Goal: Information Seeking & Learning: Check status

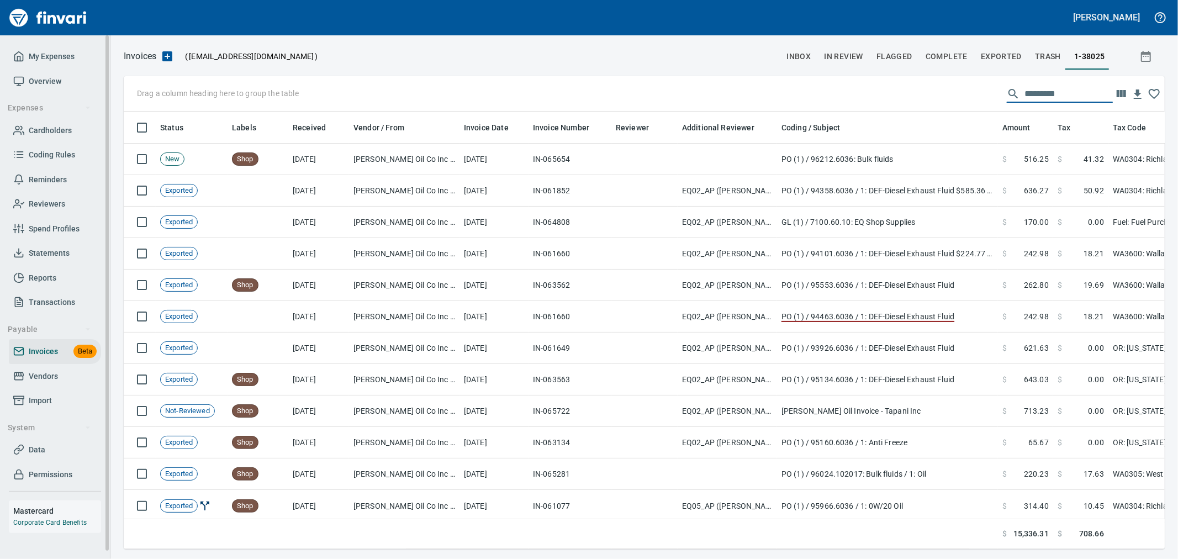
scroll to position [419, 1023]
click at [42, 396] on span "Import" at bounding box center [40, 401] width 23 height 14
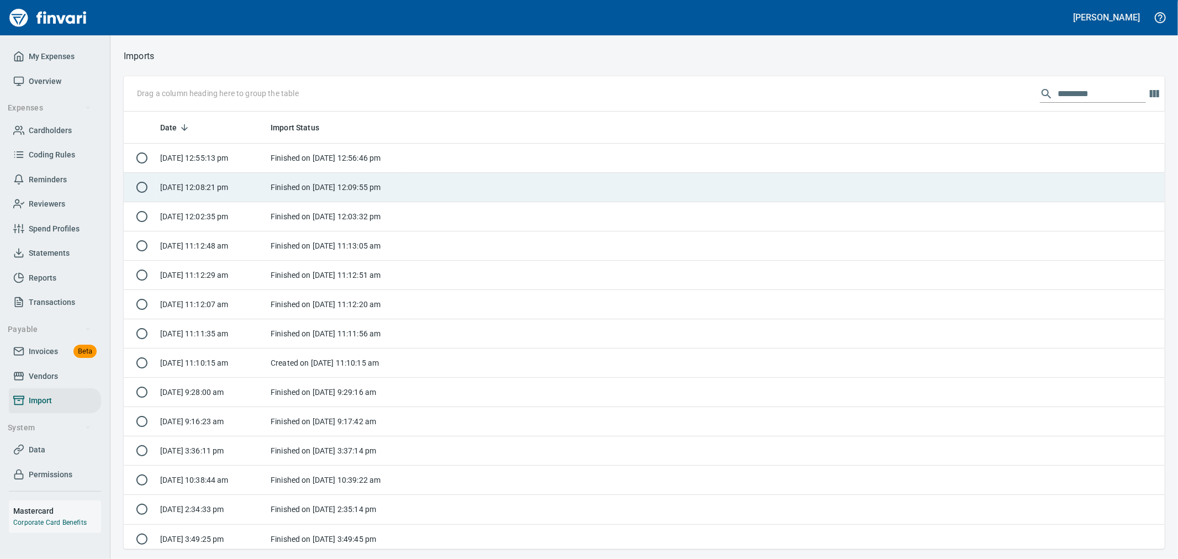
scroll to position [428, 1023]
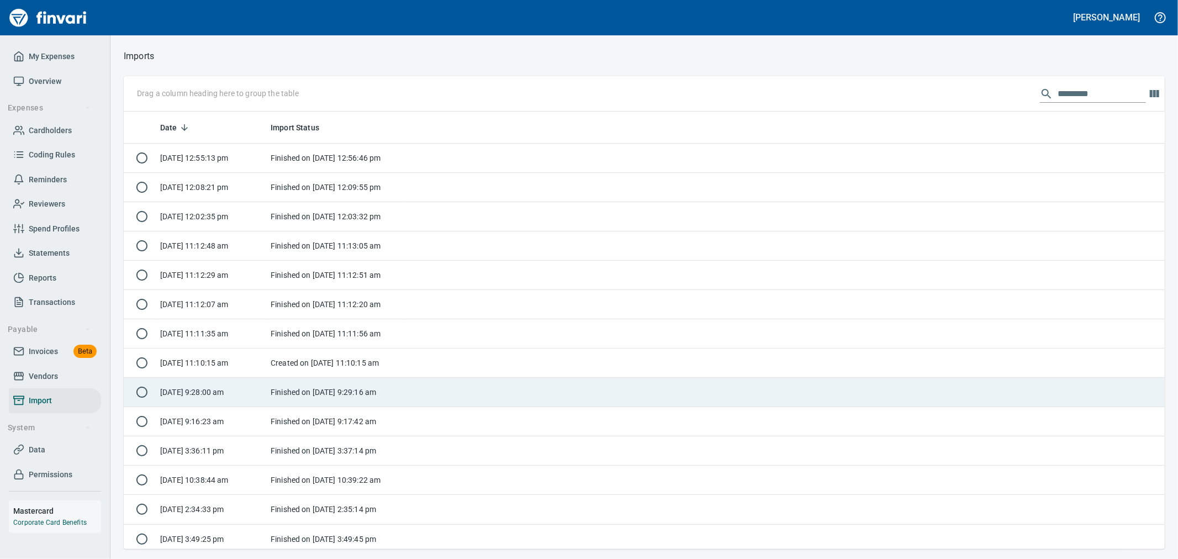
click at [281, 399] on td "Finished on [DATE] 9:29:16 am" at bounding box center [335, 392] width 138 height 29
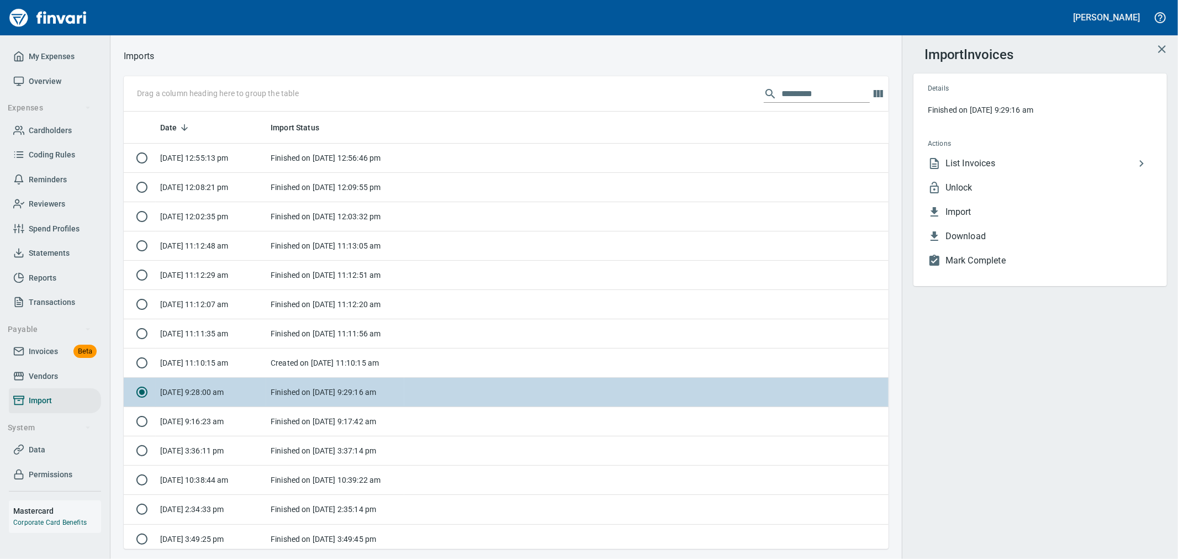
scroll to position [428, 747]
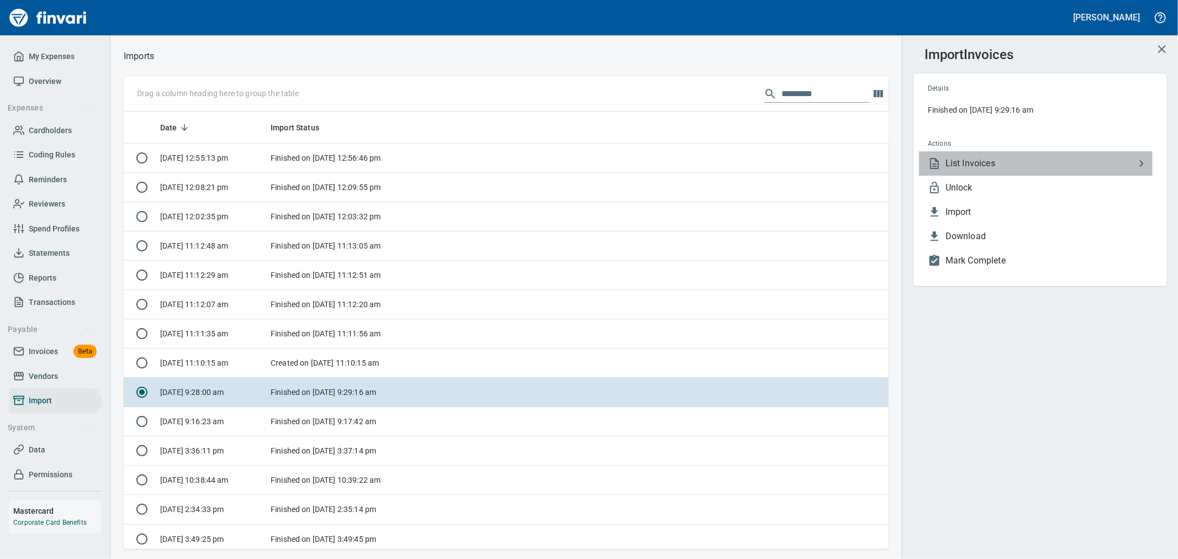
click at [1004, 167] on span "List Invoices" at bounding box center [1040, 163] width 189 height 13
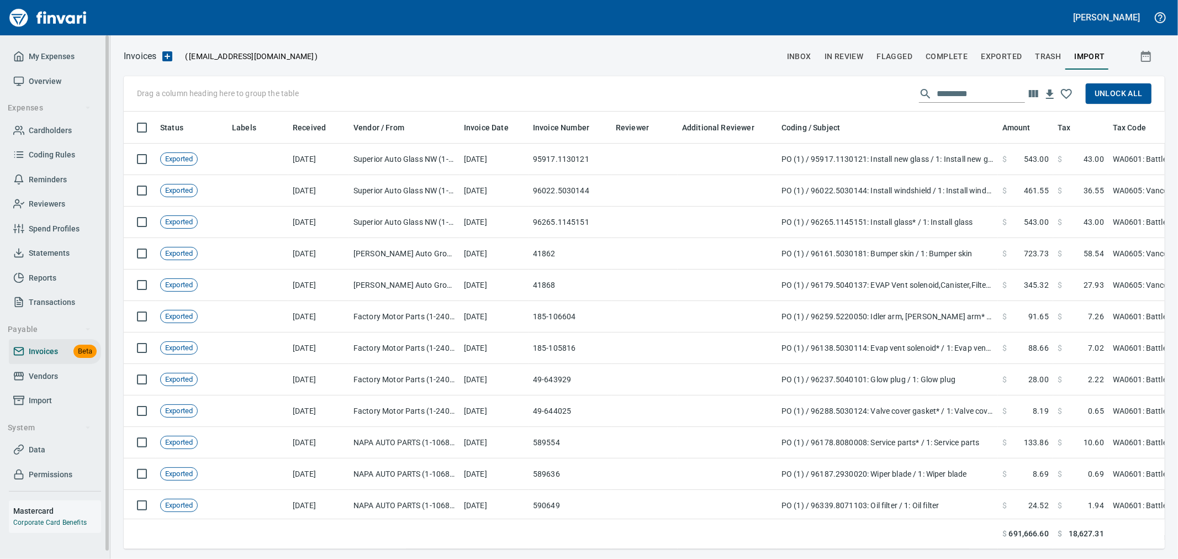
scroll to position [419, 1023]
click at [52, 400] on span "Import" at bounding box center [54, 401] width 83 height 14
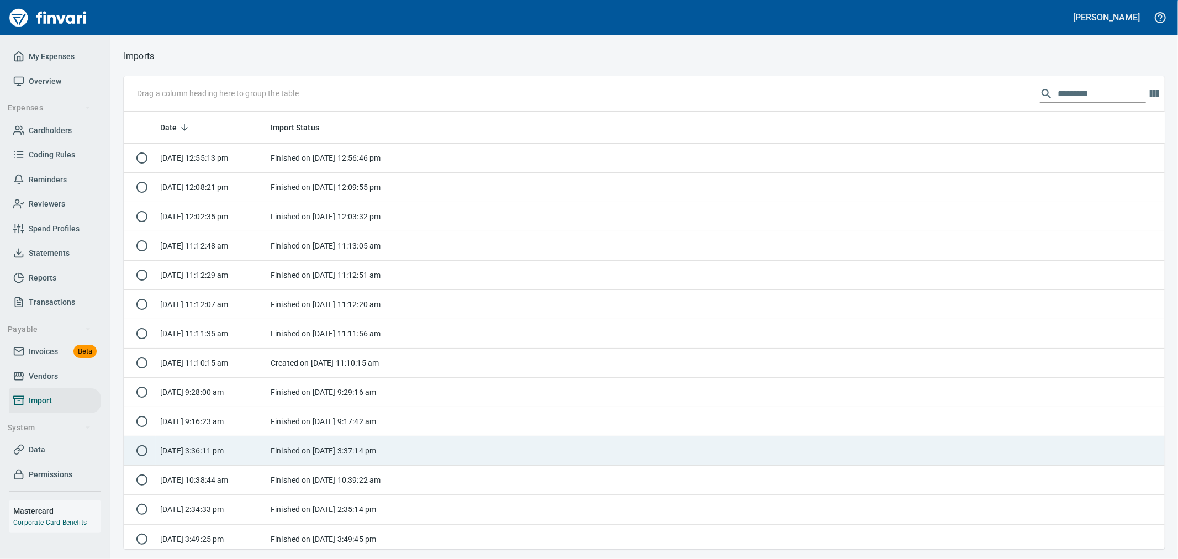
scroll to position [428, 1023]
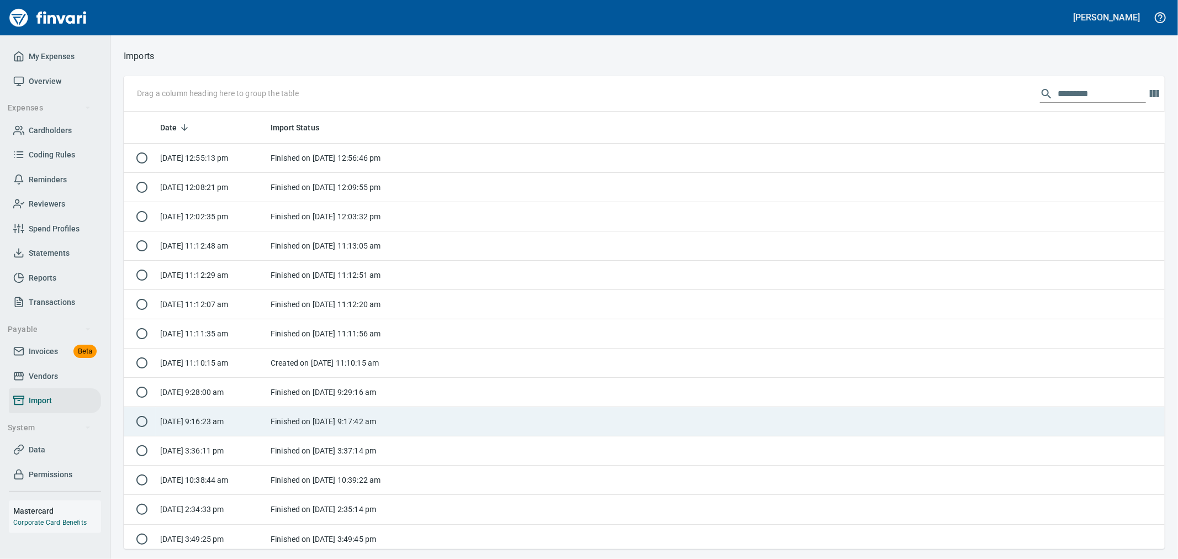
click at [302, 424] on td "Finished on [DATE] 9:17:42 am" at bounding box center [335, 421] width 138 height 29
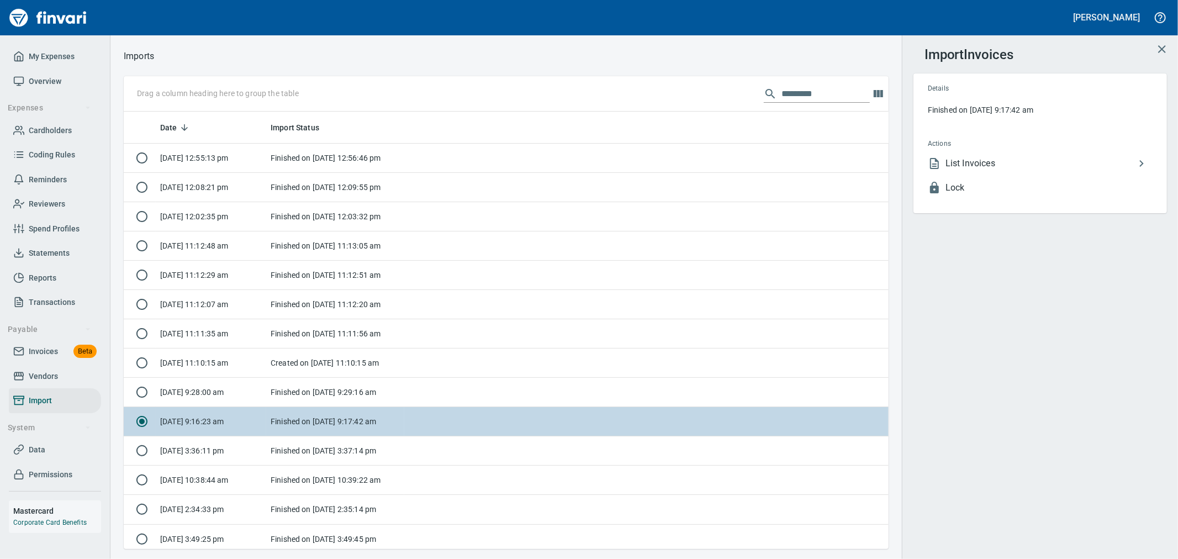
scroll to position [428, 747]
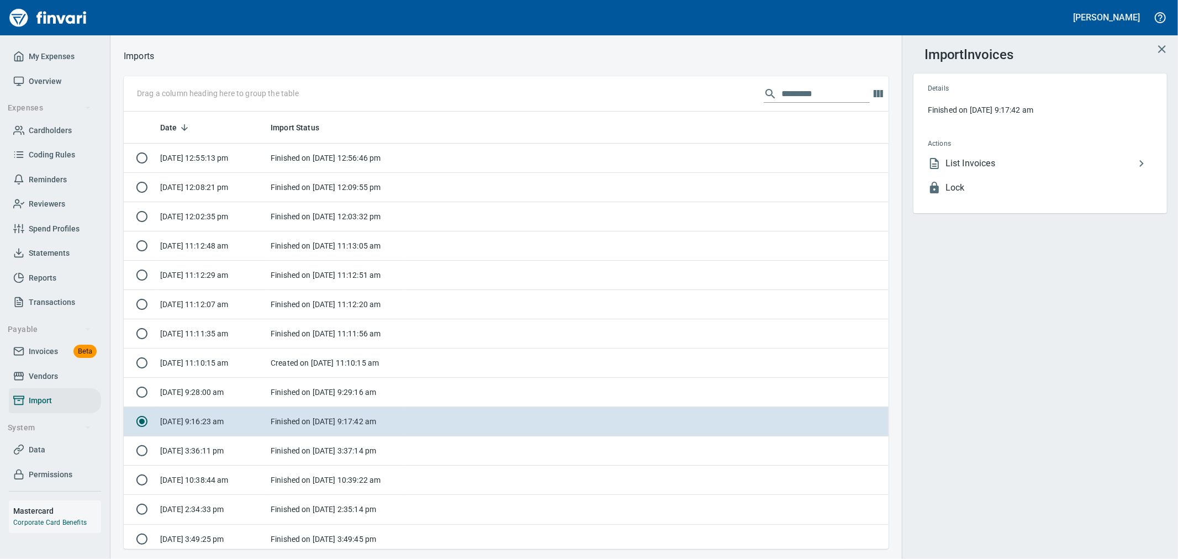
click at [987, 163] on span "List Invoices" at bounding box center [1040, 163] width 189 height 13
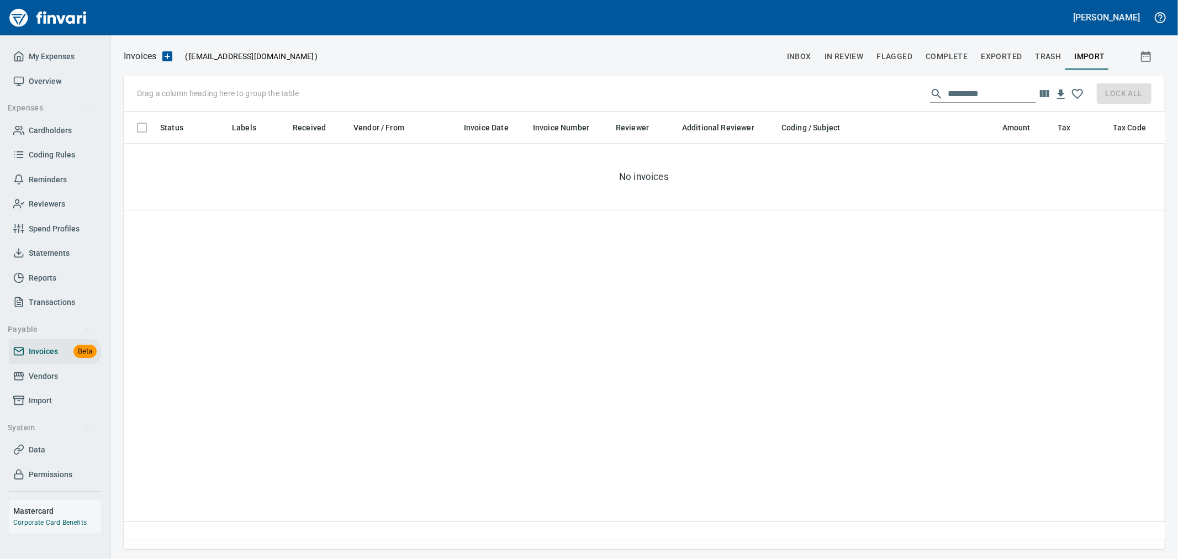
scroll to position [419, 1032]
click at [1011, 98] on input "text" at bounding box center [992, 94] width 88 height 18
click at [62, 124] on span "Cardholders" at bounding box center [50, 131] width 43 height 14
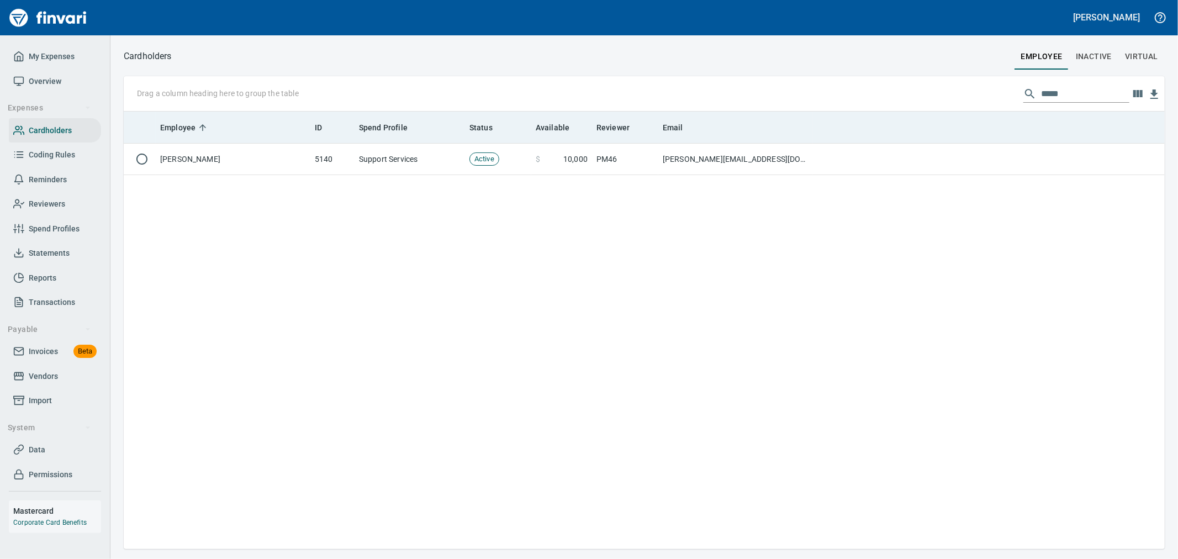
scroll to position [428, 1032]
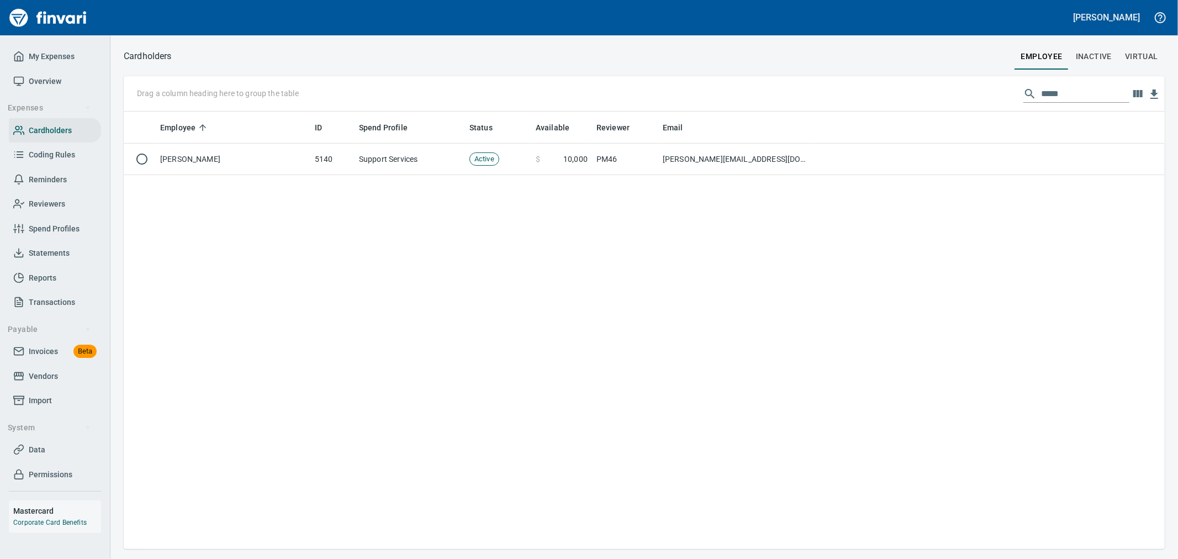
drag, startPoint x: 1061, startPoint y: 98, endPoint x: 830, endPoint y: 89, distance: 231.1
click at [830, 89] on div "Drag a column heading here to group the table *****" at bounding box center [644, 93] width 1041 height 35
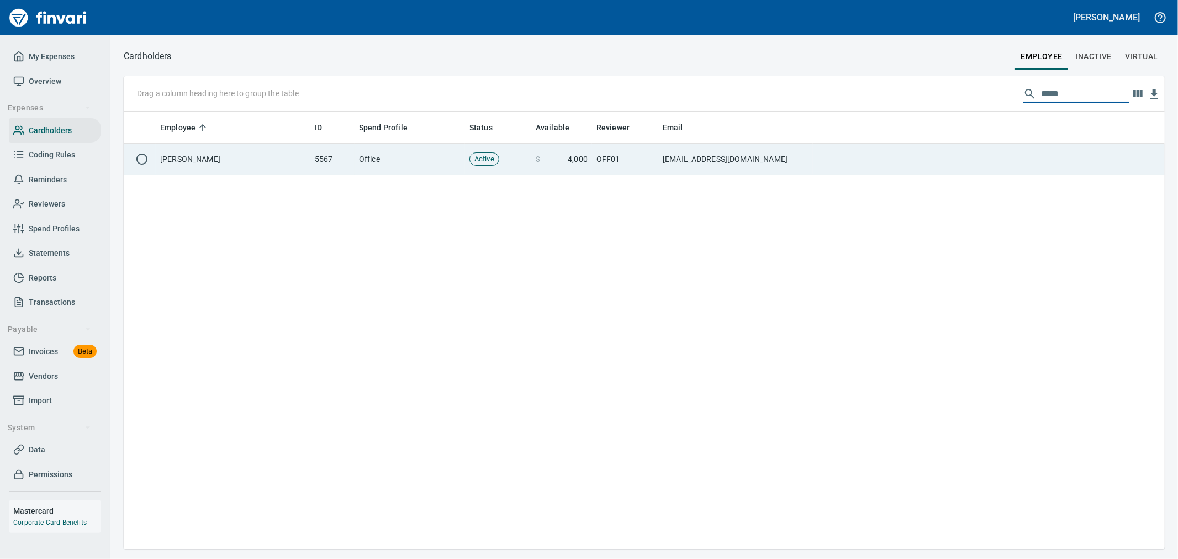
type input "****"
click at [727, 151] on td "[EMAIL_ADDRESS][DOMAIN_NAME]" at bounding box center [736, 159] width 155 height 31
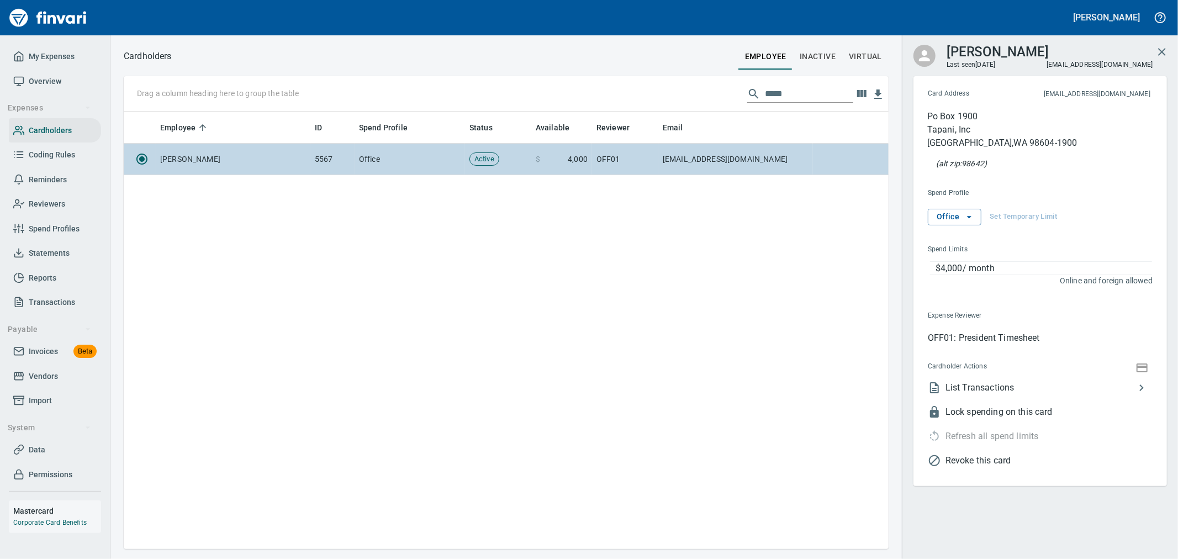
scroll to position [428, 756]
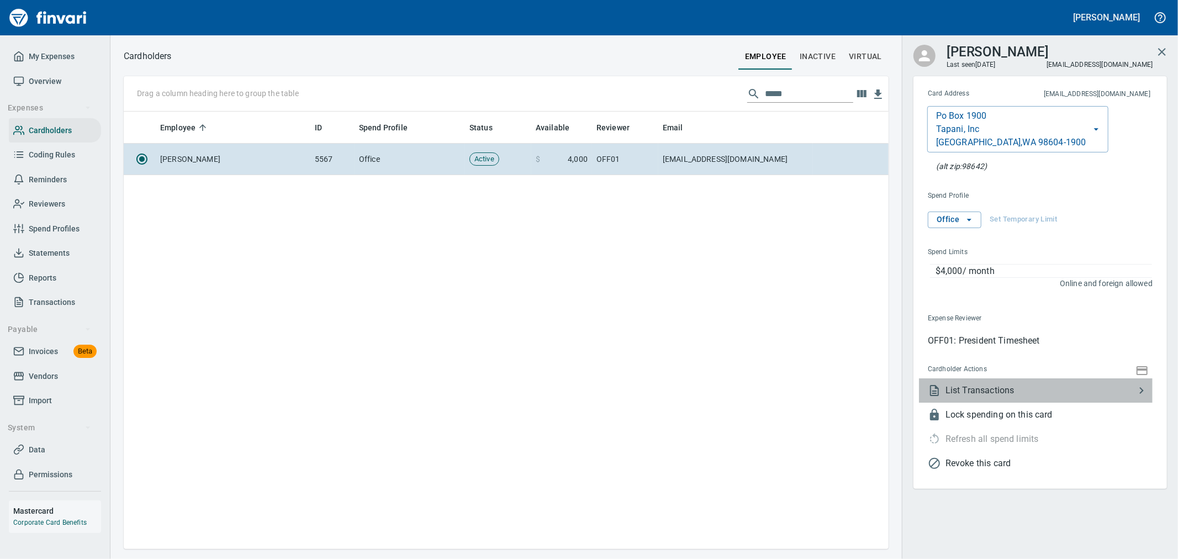
click at [991, 393] on span "List Transactions" at bounding box center [1040, 390] width 189 height 13
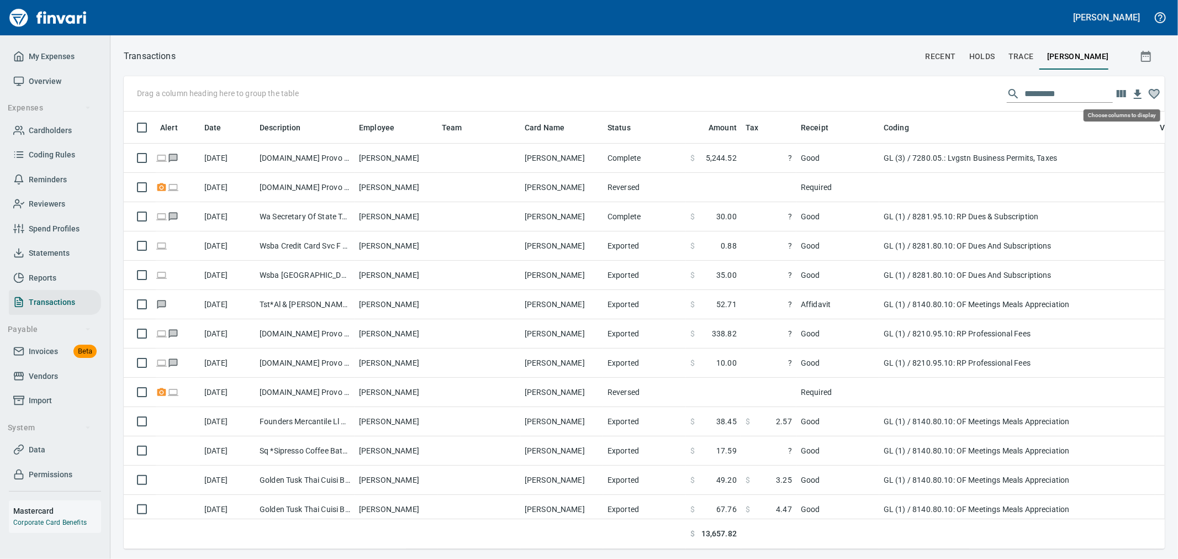
scroll to position [419, 1023]
click at [1125, 91] on icon "button" at bounding box center [1121, 93] width 9 height 7
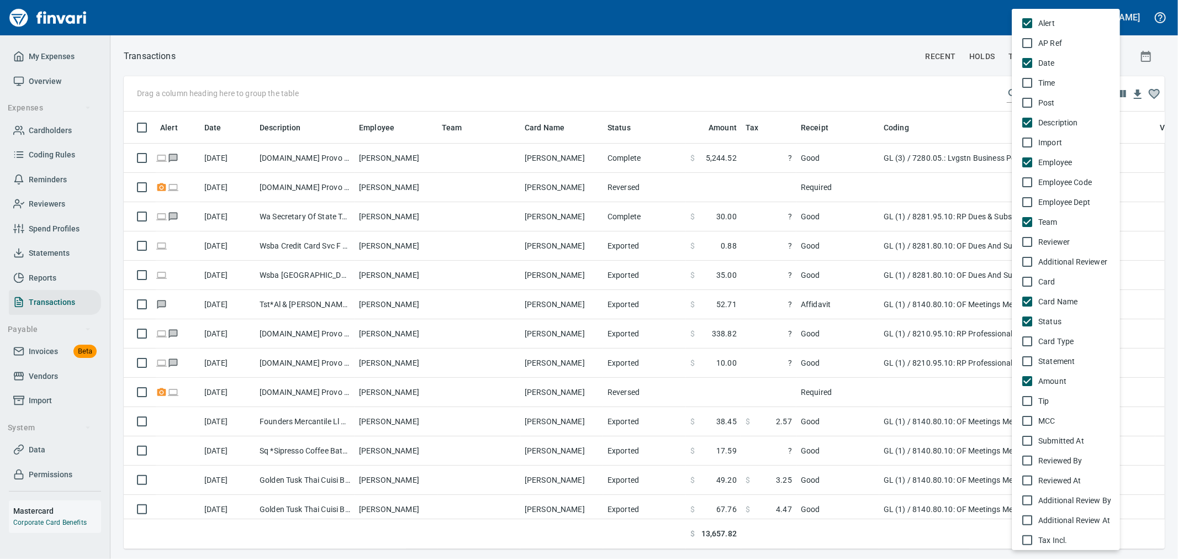
click at [939, 75] on div at bounding box center [589, 279] width 1178 height 559
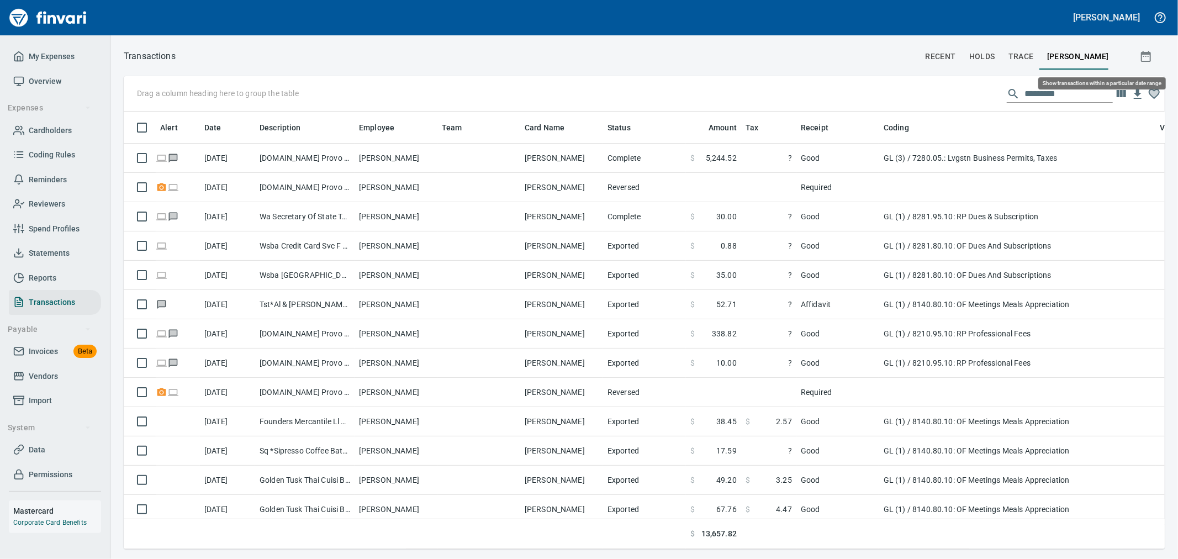
click at [1140, 60] on icon "button" at bounding box center [1146, 56] width 13 height 13
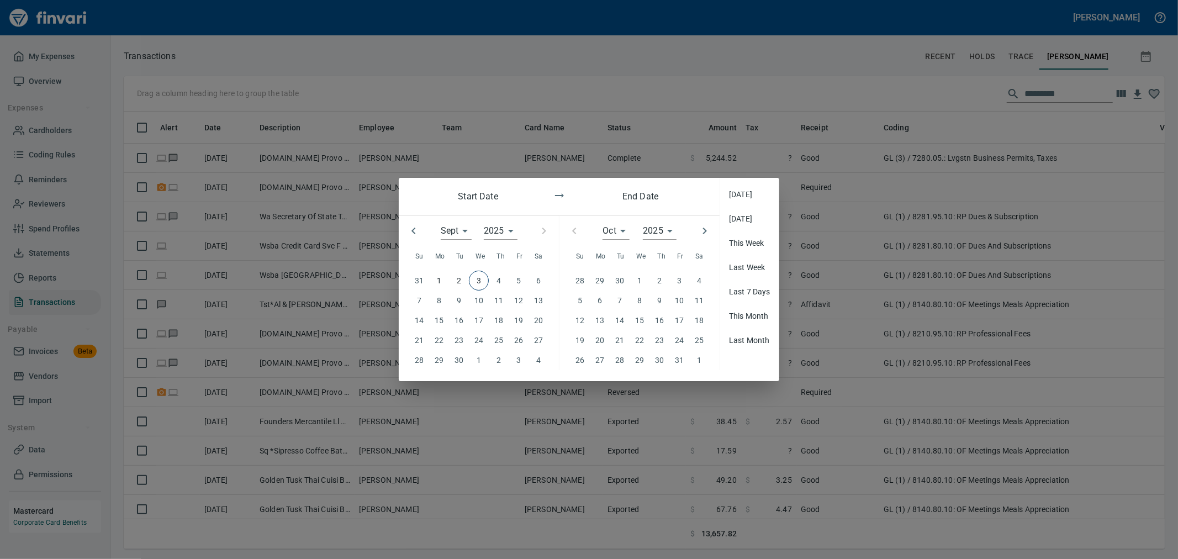
click at [410, 235] on icon "button" at bounding box center [413, 230] width 13 height 13
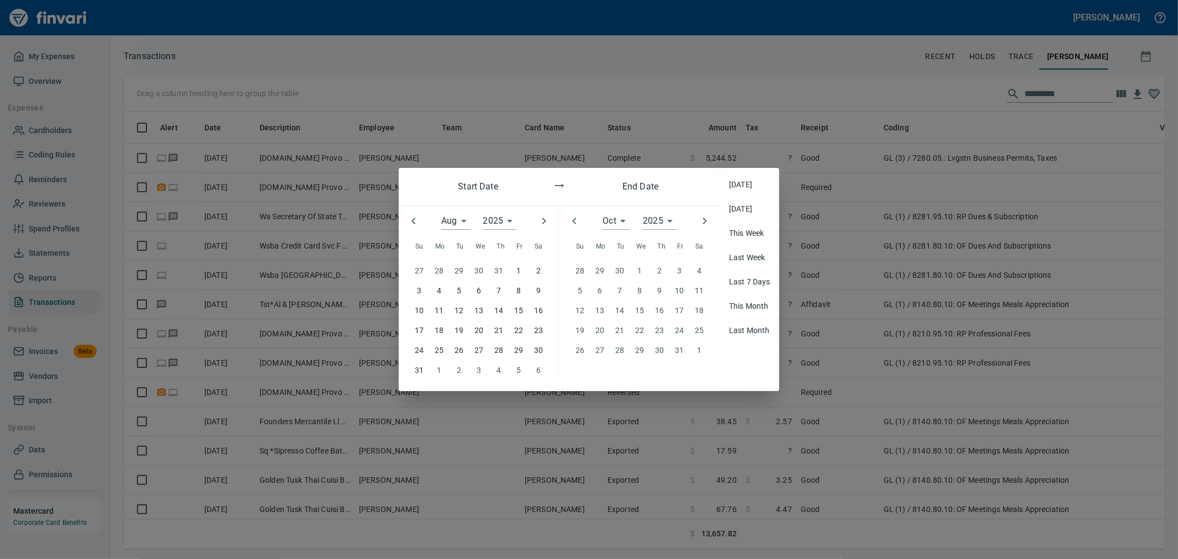
click at [410, 224] on icon "button" at bounding box center [413, 220] width 13 height 13
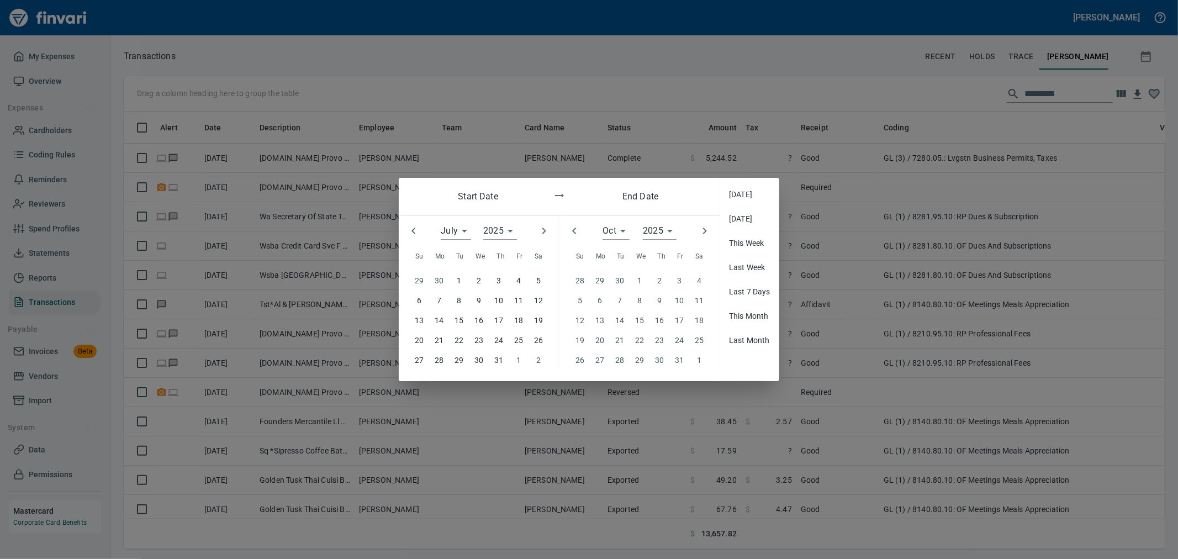
click at [410, 224] on icon "button" at bounding box center [413, 230] width 13 height 13
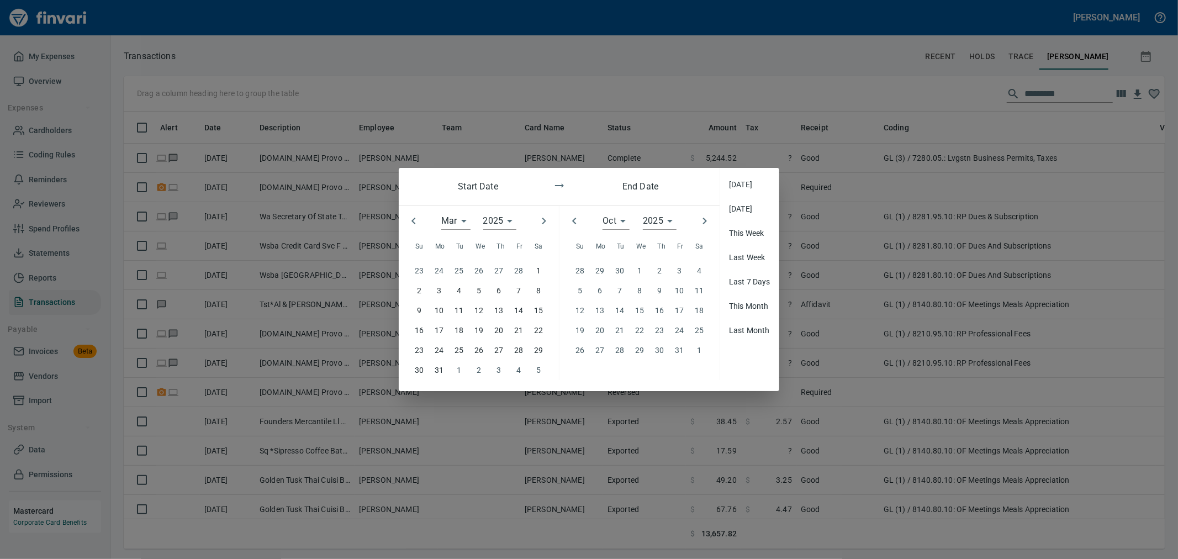
click at [410, 224] on icon "button" at bounding box center [413, 220] width 13 height 13
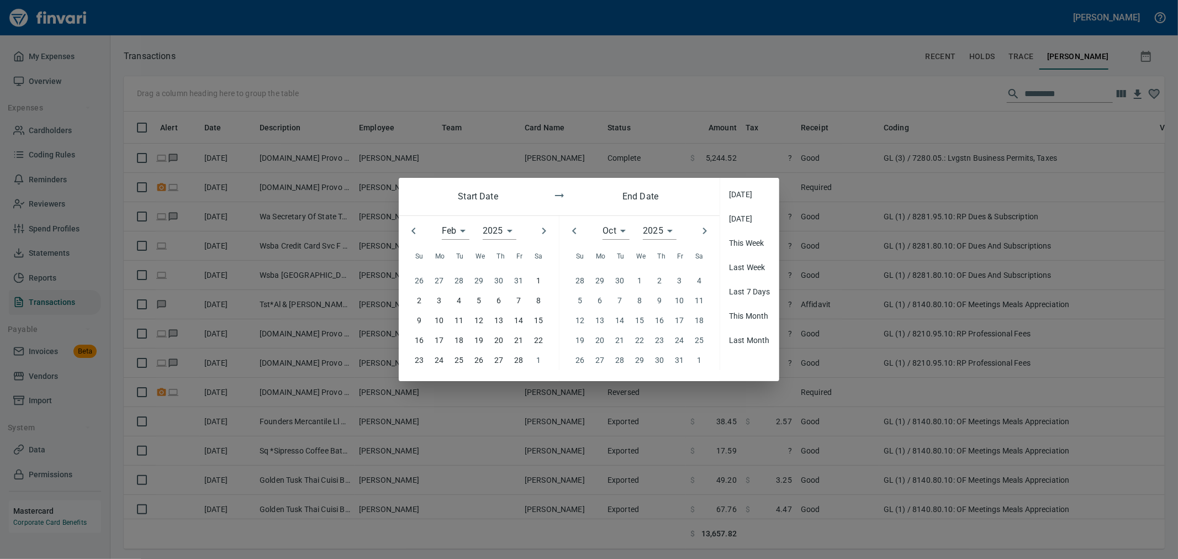
click at [410, 224] on icon "button" at bounding box center [413, 230] width 13 height 13
type input "*"
click at [477, 277] on p "1" at bounding box center [479, 281] width 4 height 12
click at [579, 233] on icon "button" at bounding box center [574, 230] width 13 height 13
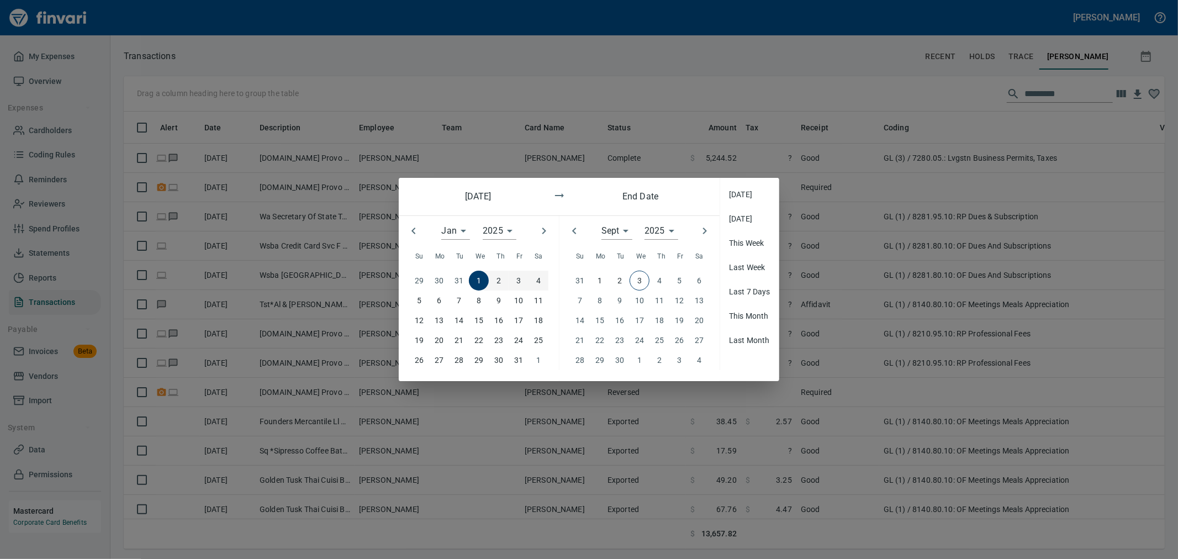
click at [579, 233] on div at bounding box center [575, 231] width 30 height 30
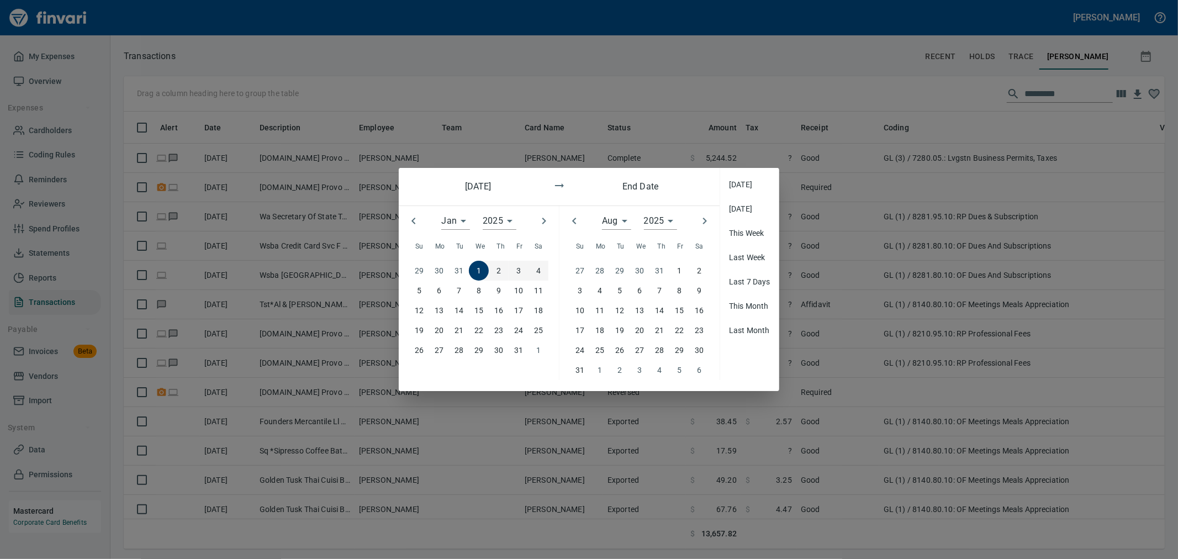
click at [579, 233] on div at bounding box center [575, 221] width 30 height 30
click at [573, 224] on icon "button" at bounding box center [574, 220] width 13 height 13
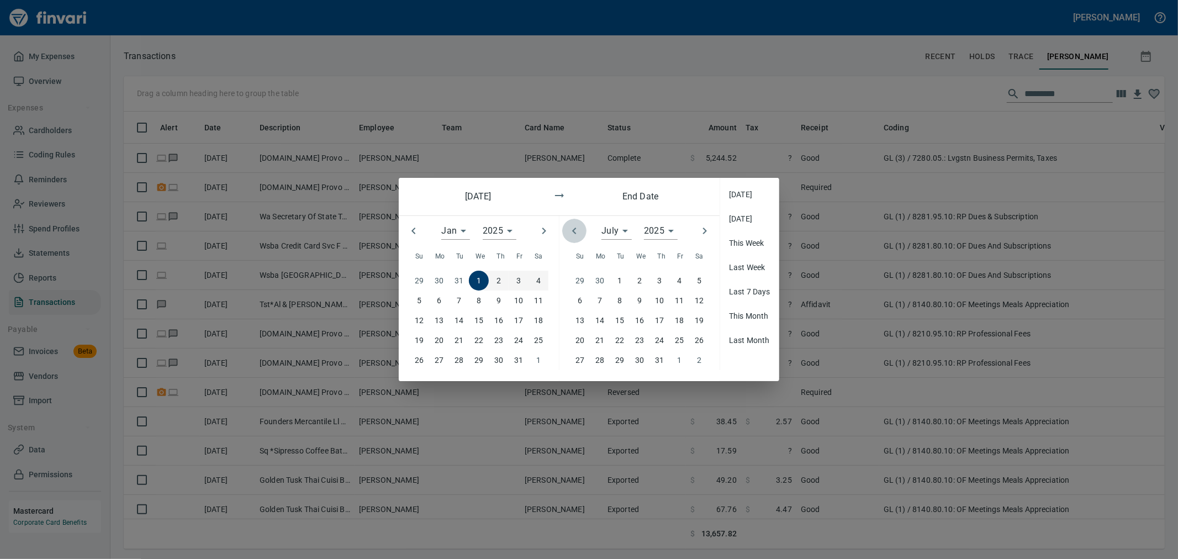
click at [573, 224] on icon "button" at bounding box center [574, 230] width 13 height 13
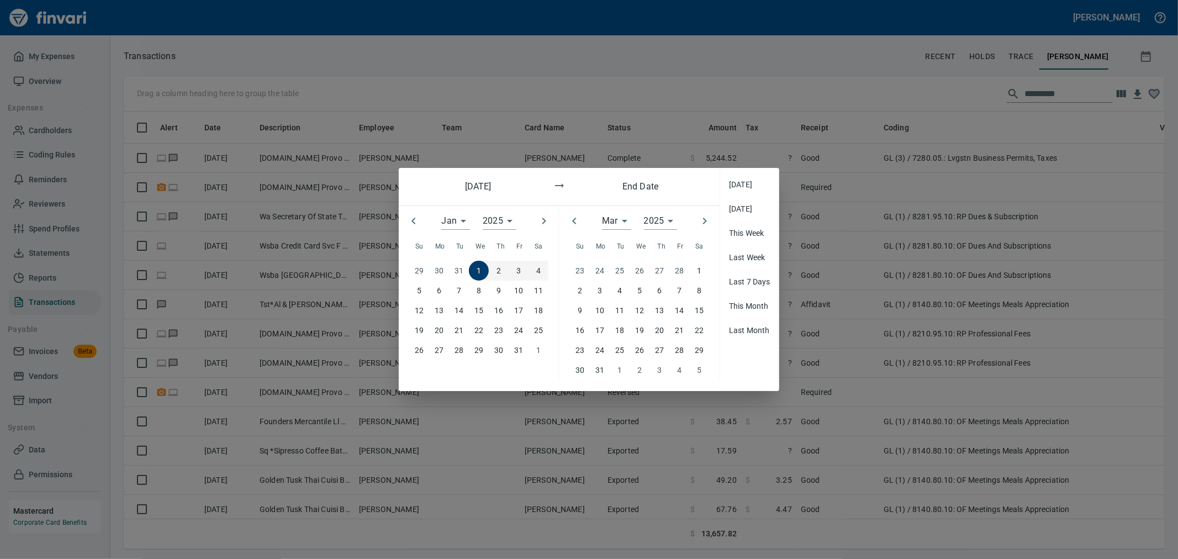
click at [573, 224] on icon "button" at bounding box center [574, 220] width 13 height 13
type input "*"
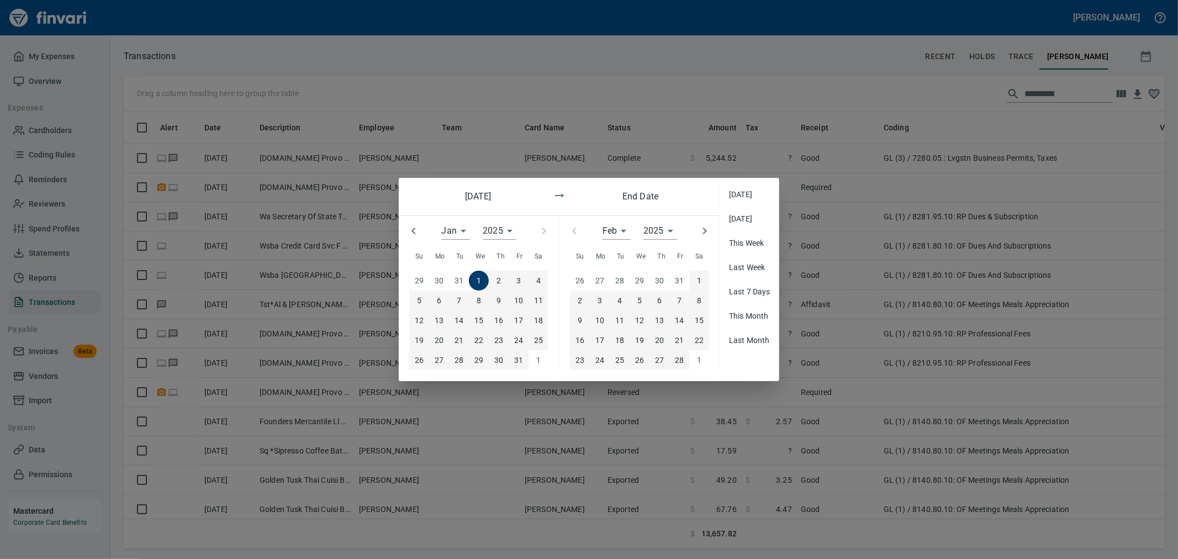
click at [681, 357] on p "28" at bounding box center [679, 360] width 9 height 12
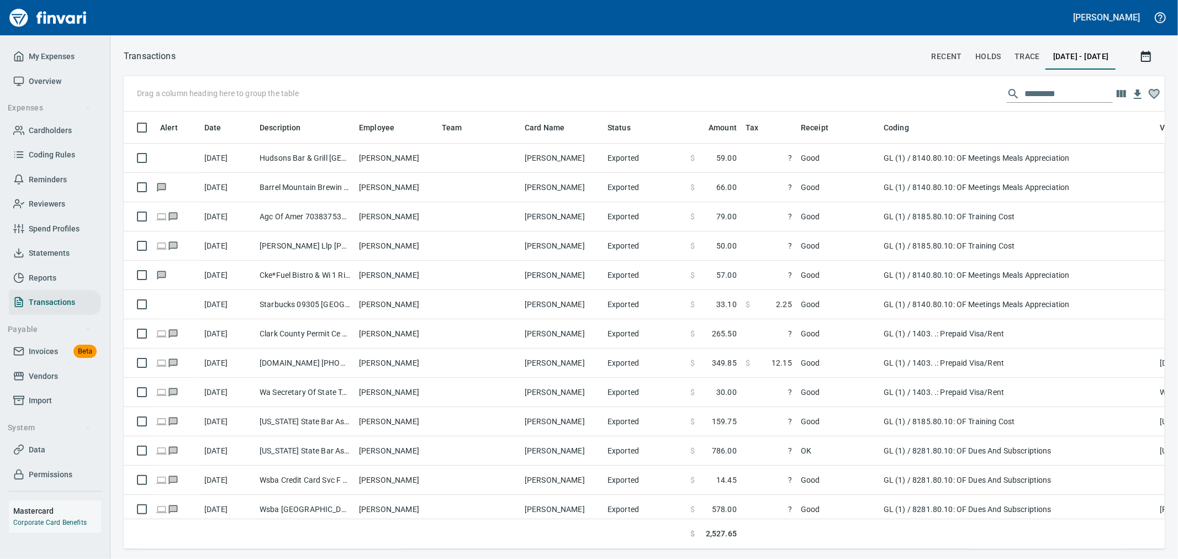
scroll to position [419, 1023]
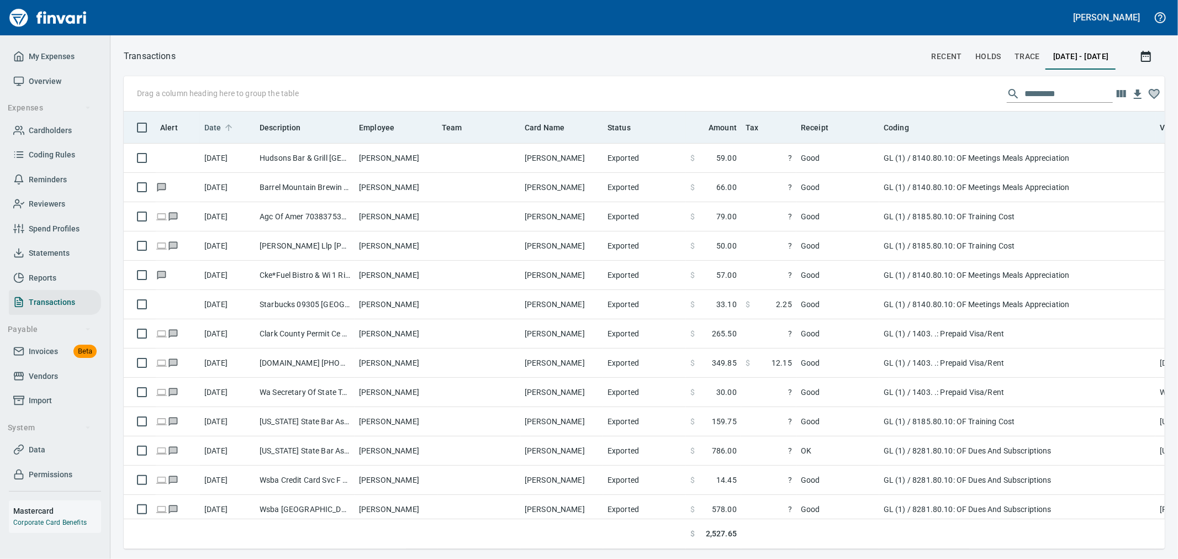
click at [214, 125] on span "Date" at bounding box center [212, 127] width 17 height 13
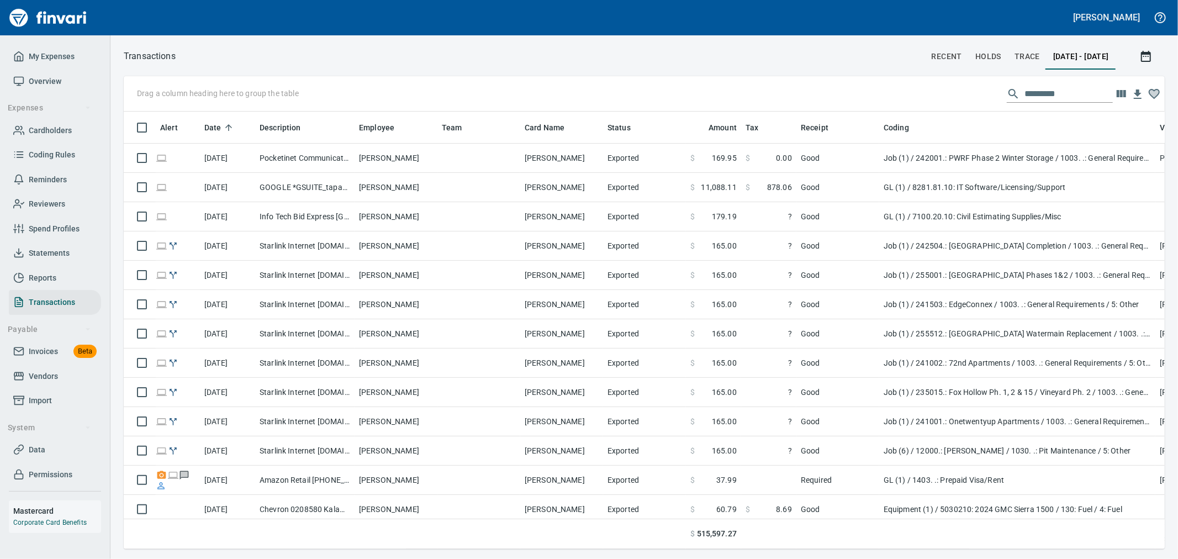
click at [1046, 98] on input "text" at bounding box center [1069, 94] width 88 height 18
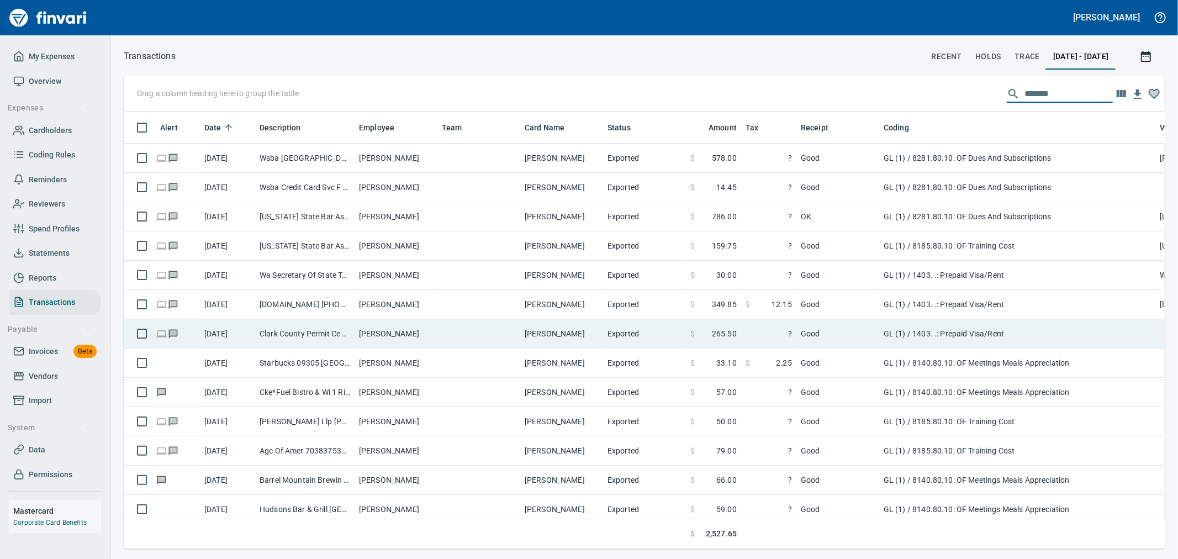
type input "*******"
click at [676, 329] on td "Exported" at bounding box center [644, 333] width 83 height 29
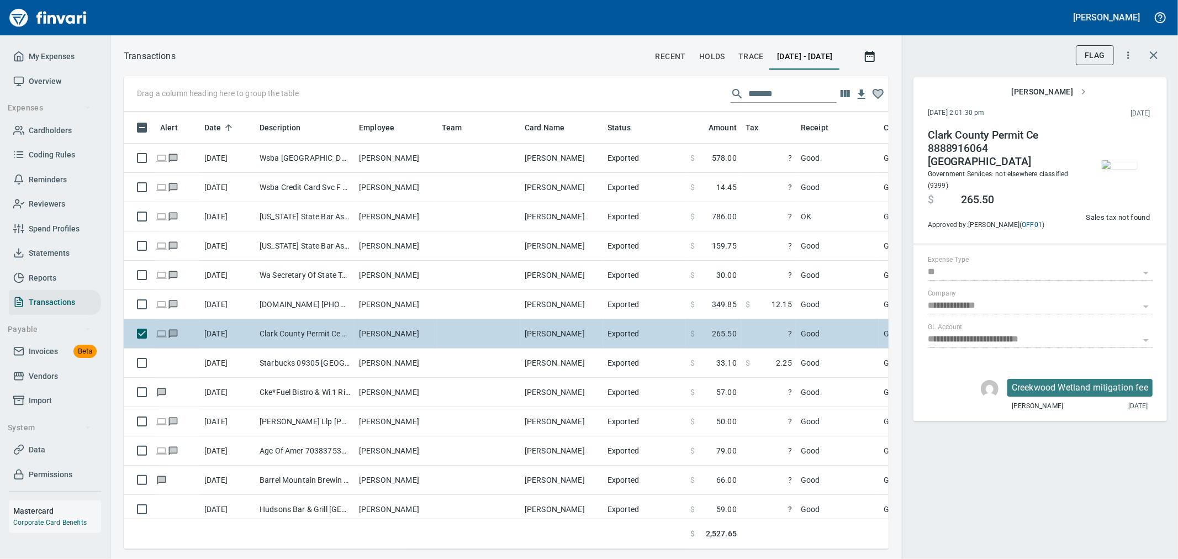
scroll to position [419, 747]
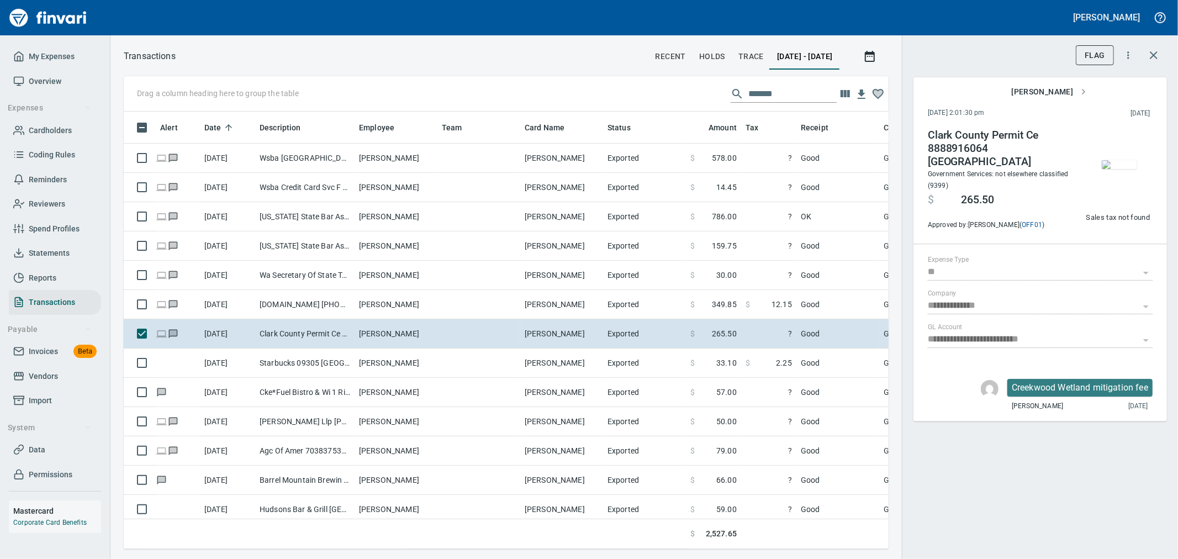
click at [1169, 52] on div "**********" at bounding box center [1040, 279] width 276 height 559
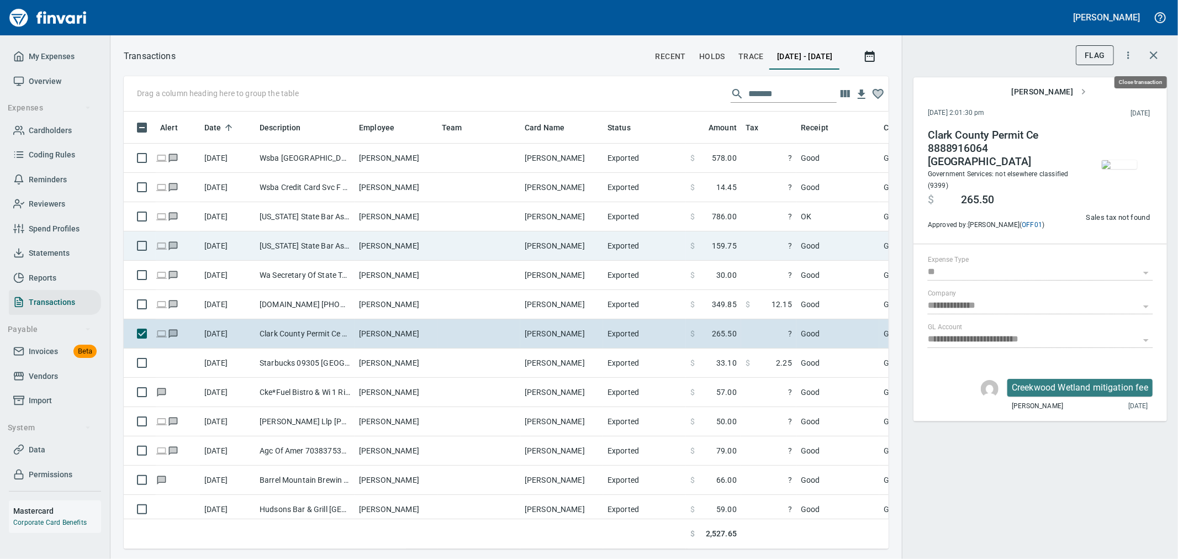
drag, startPoint x: 1162, startPoint y: 53, endPoint x: 337, endPoint y: 238, distance: 845.2
click at [1162, 54] on button "button" at bounding box center [1154, 55] width 27 height 27
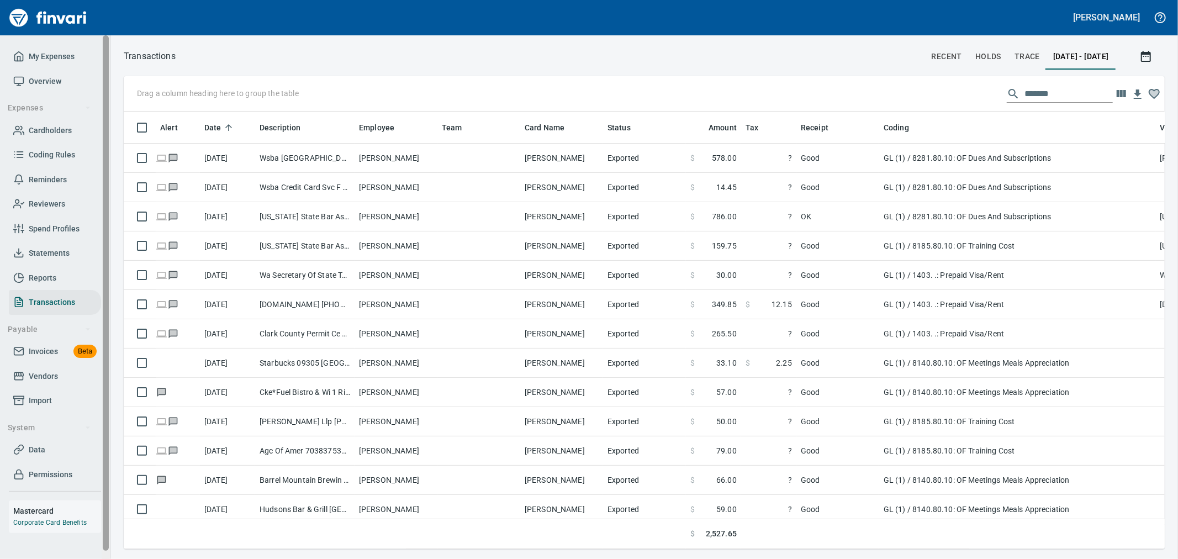
scroll to position [419, 1023]
click at [1059, 92] on input "*******" at bounding box center [1069, 94] width 88 height 18
click at [52, 130] on span "Cardholders" at bounding box center [50, 131] width 43 height 14
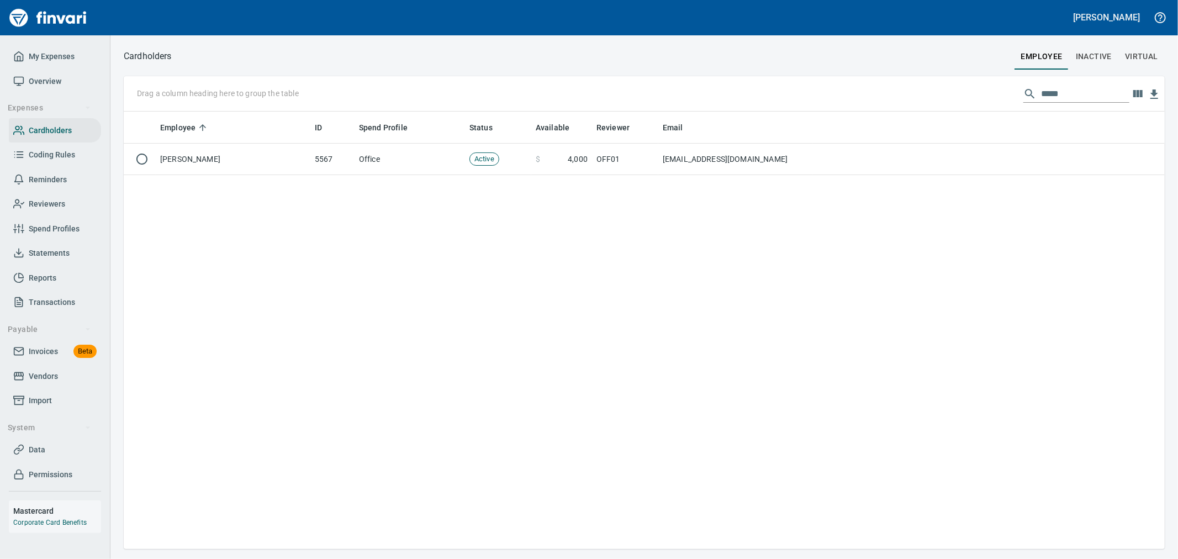
scroll to position [1, 1]
drag, startPoint x: 1060, startPoint y: 89, endPoint x: 847, endPoint y: 93, distance: 212.7
click at [847, 93] on div "Drag a column heading here to group the table ****" at bounding box center [644, 93] width 1041 height 35
type input "****"
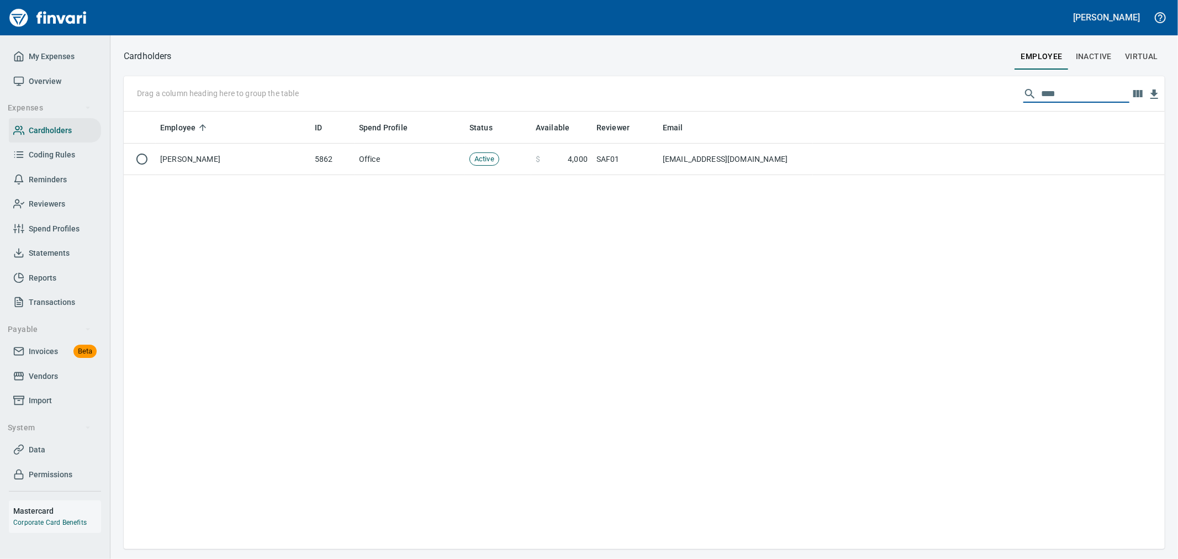
click at [832, 180] on div "Employee ID Spend Profile Status Available Reviewer Email [PERSON_NAME] 5862 Of…" at bounding box center [644, 331] width 1041 height 438
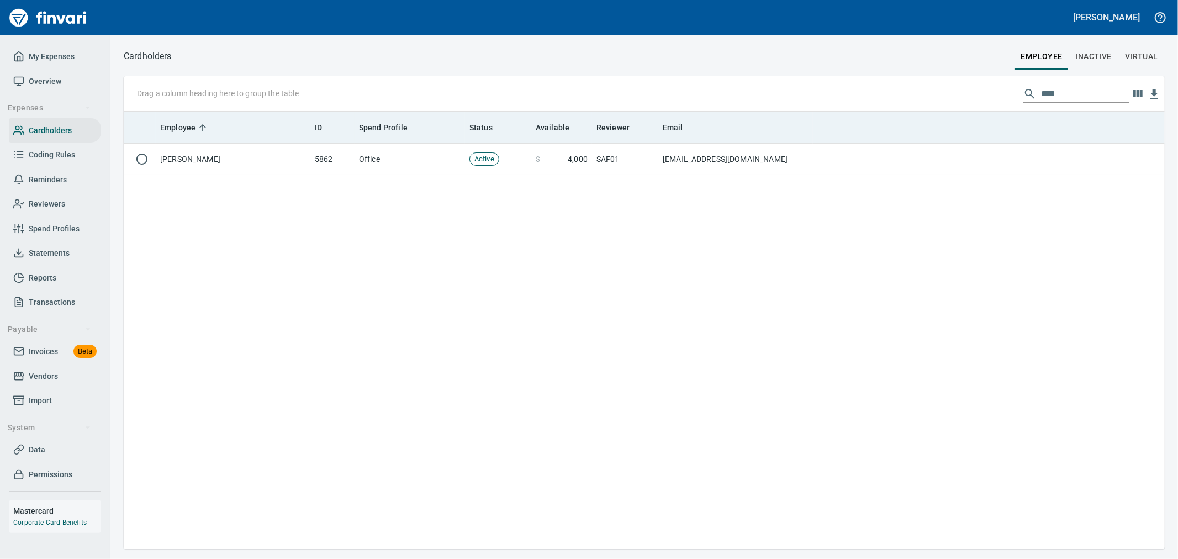
click at [845, 142] on th at bounding box center [989, 128] width 352 height 32
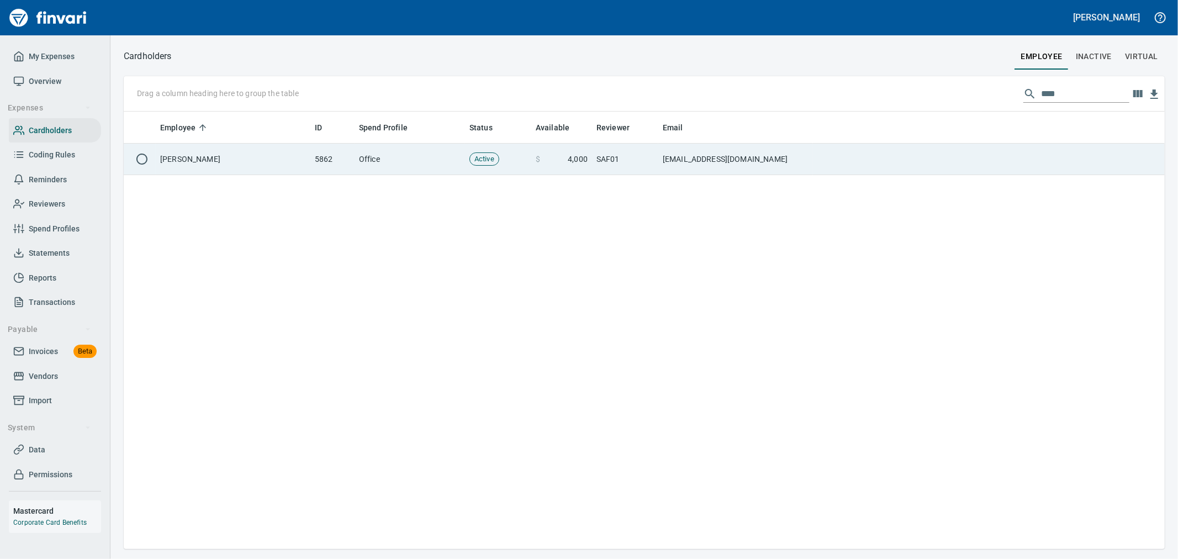
click at [864, 161] on td at bounding box center [989, 159] width 352 height 31
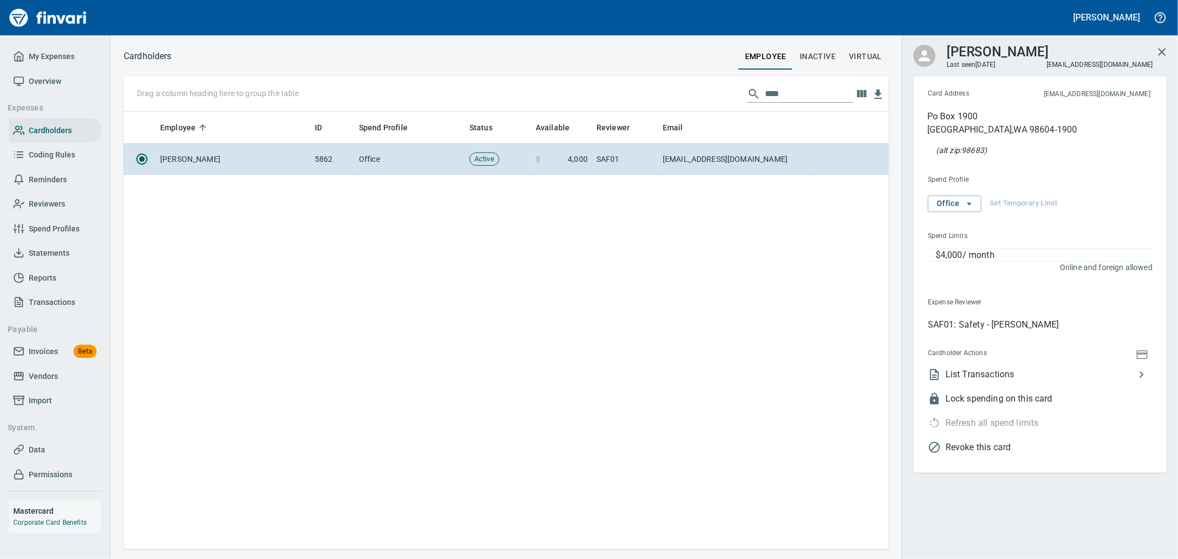
scroll to position [428, 756]
click at [1017, 376] on span "List Transactions" at bounding box center [1040, 377] width 189 height 13
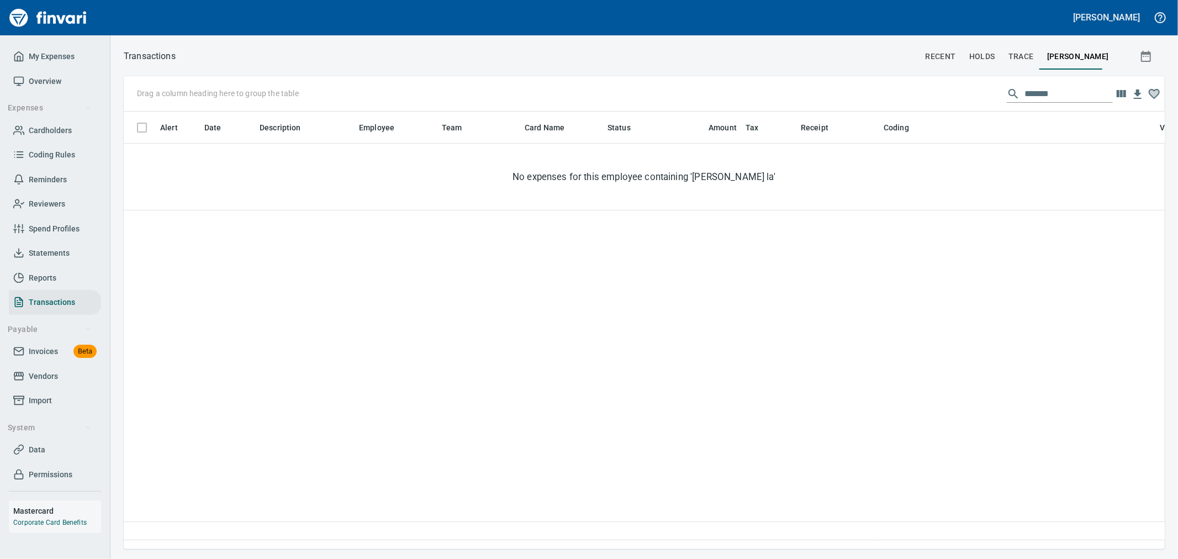
scroll to position [419, 1032]
click at [1081, 101] on input "*******" at bounding box center [1069, 94] width 88 height 18
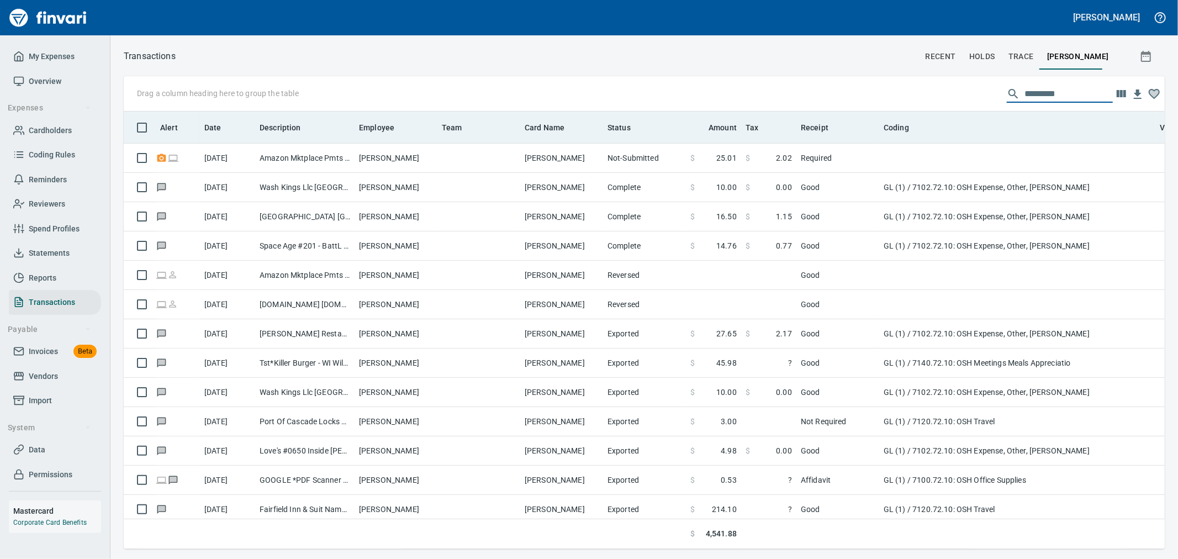
click at [216, 138] on th "Date" at bounding box center [227, 128] width 55 height 32
click at [214, 123] on span "Date" at bounding box center [212, 127] width 17 height 13
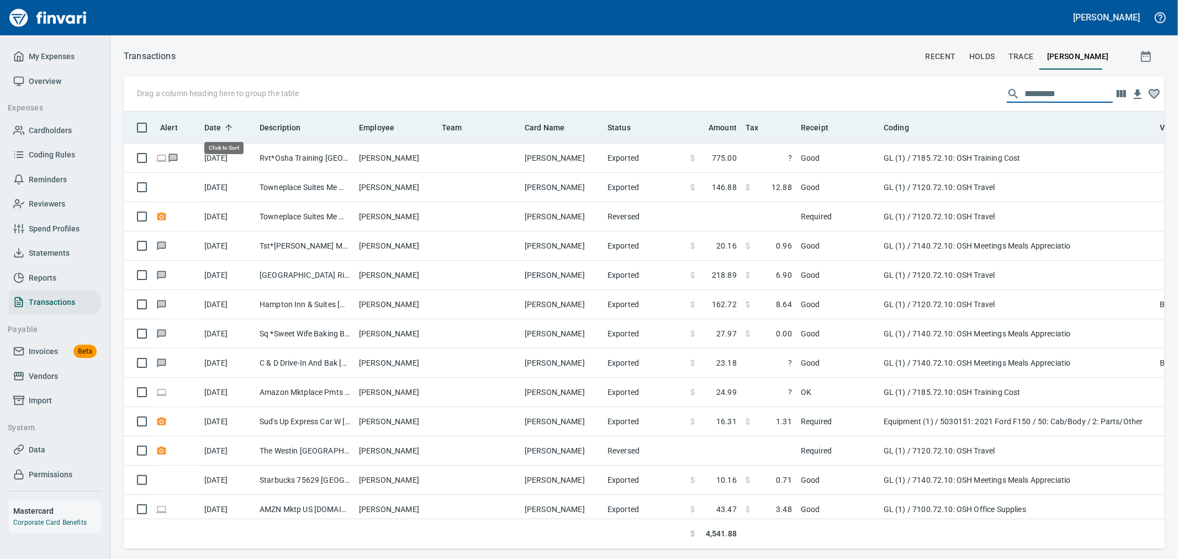
click at [214, 123] on span "Date" at bounding box center [212, 127] width 17 height 13
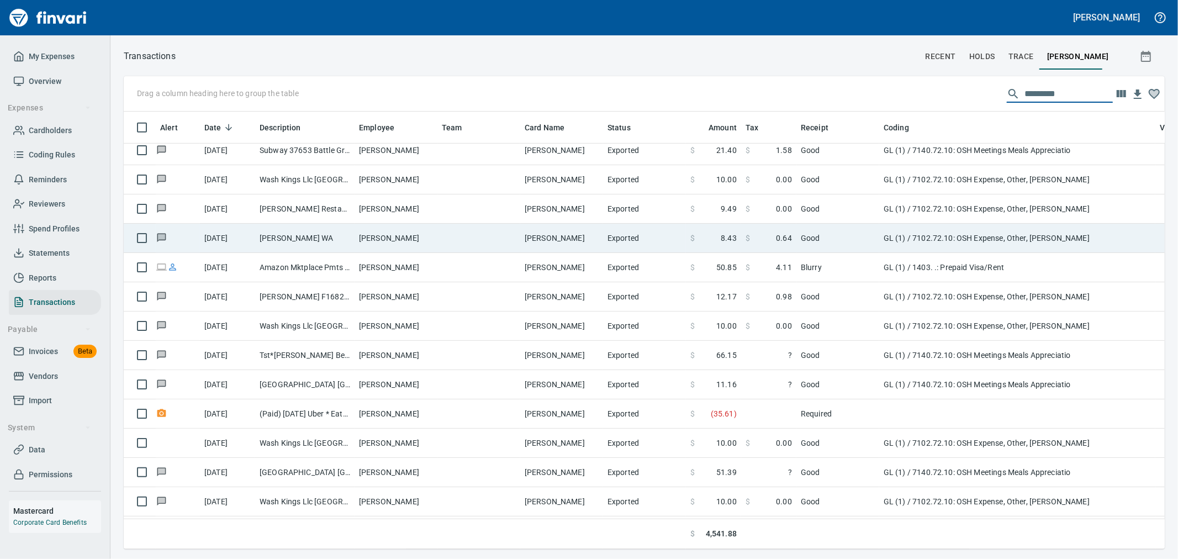
scroll to position [429, 0]
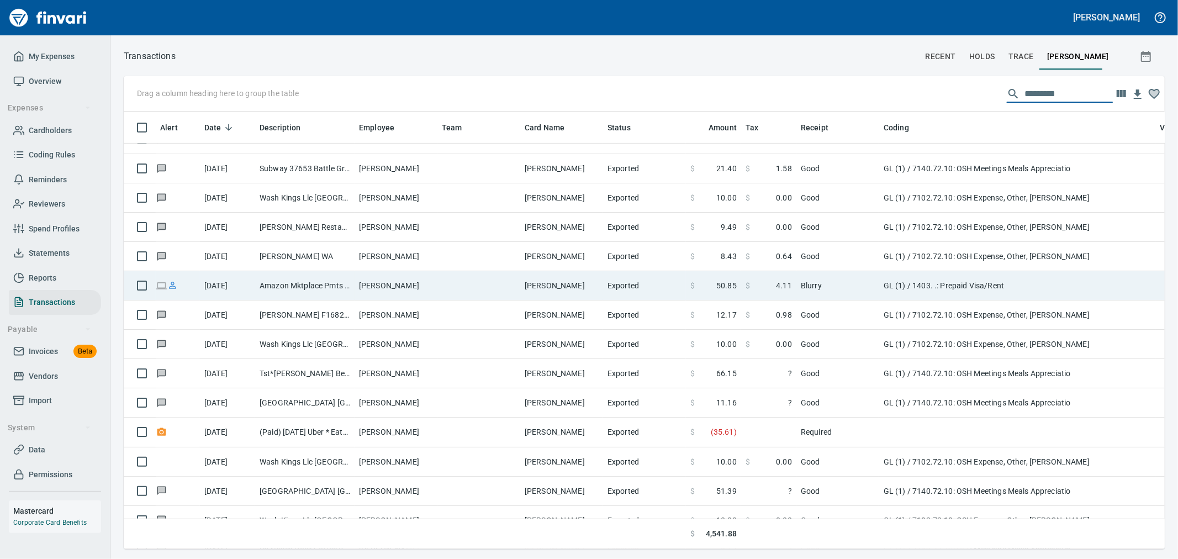
click at [330, 280] on td "Amazon Mktplace Pmts [DOMAIN_NAME][URL] WA" at bounding box center [304, 285] width 99 height 29
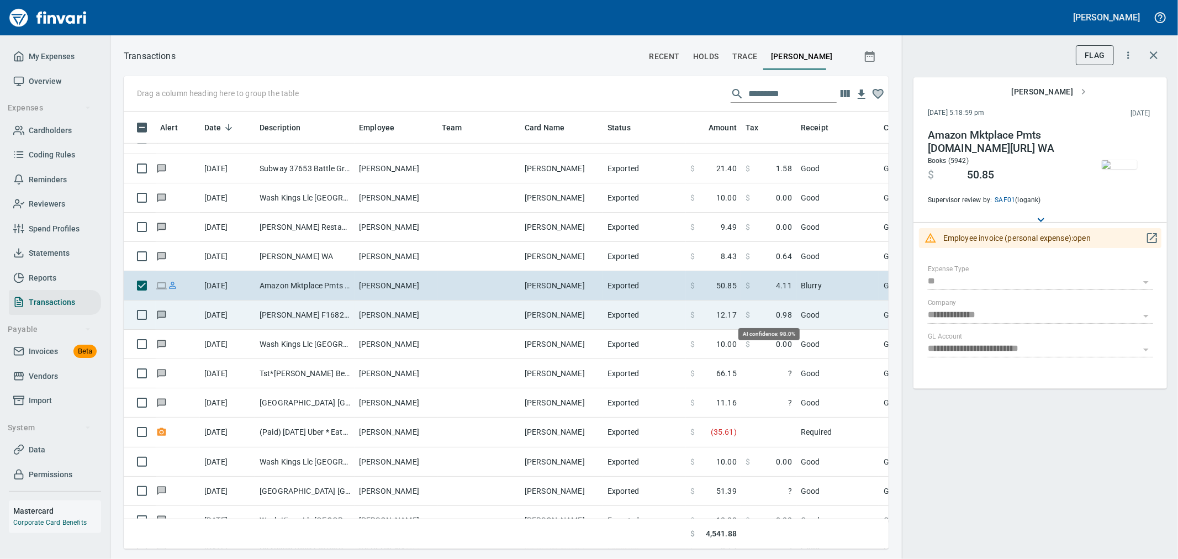
scroll to position [419, 747]
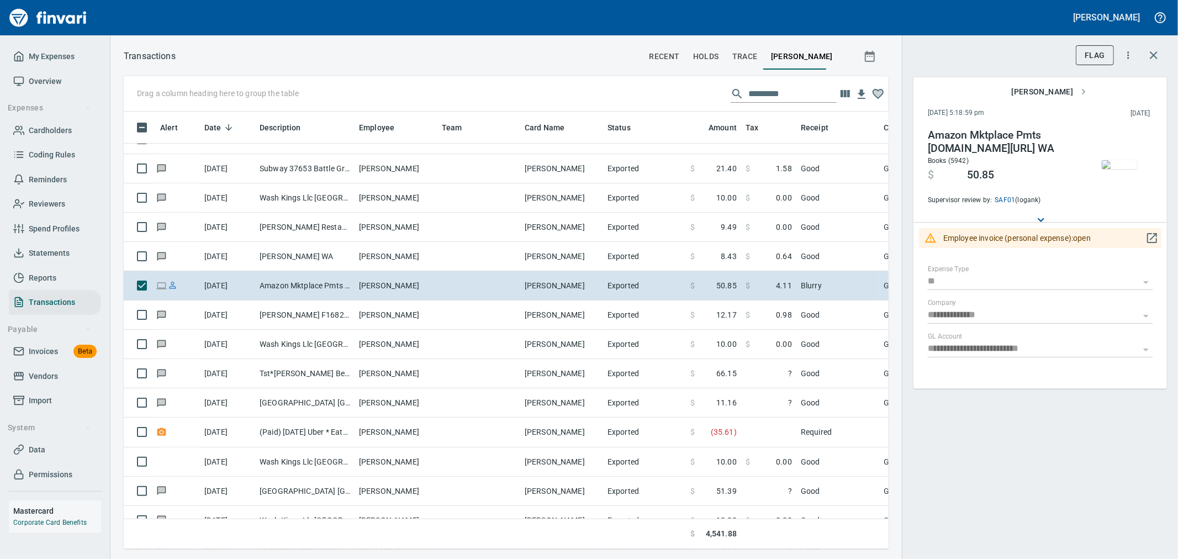
click at [1151, 238] on icon "button" at bounding box center [1152, 237] width 13 height 13
click at [1150, 235] on icon "button" at bounding box center [1152, 237] width 13 height 13
click at [1126, 57] on icon "button" at bounding box center [1128, 55] width 11 height 11
click at [964, 76] on div at bounding box center [589, 279] width 1178 height 559
click at [1155, 236] on icon "button" at bounding box center [1152, 238] width 10 height 10
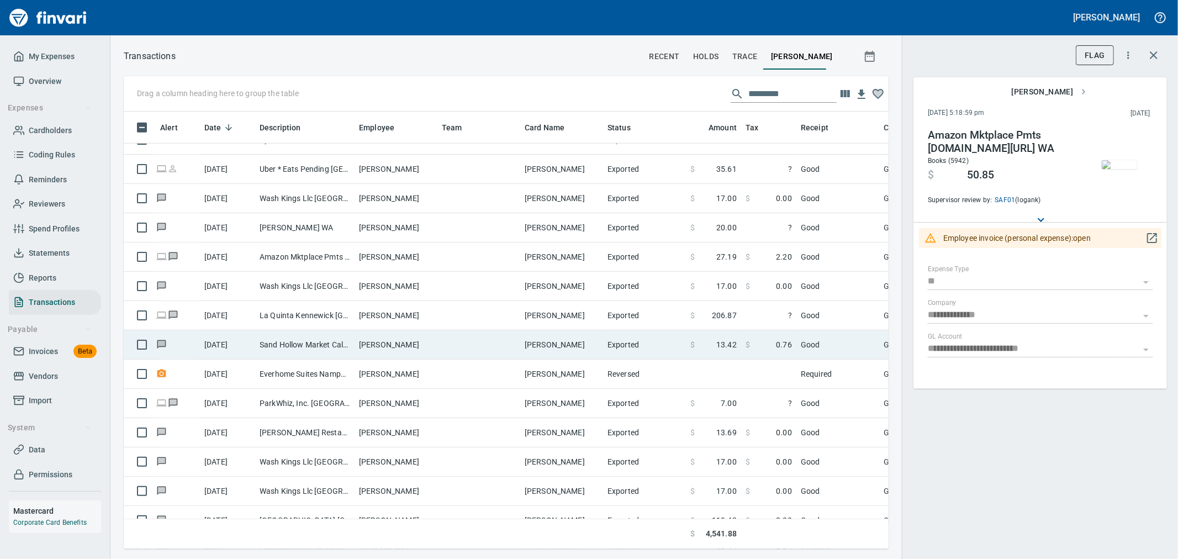
scroll to position [859, 0]
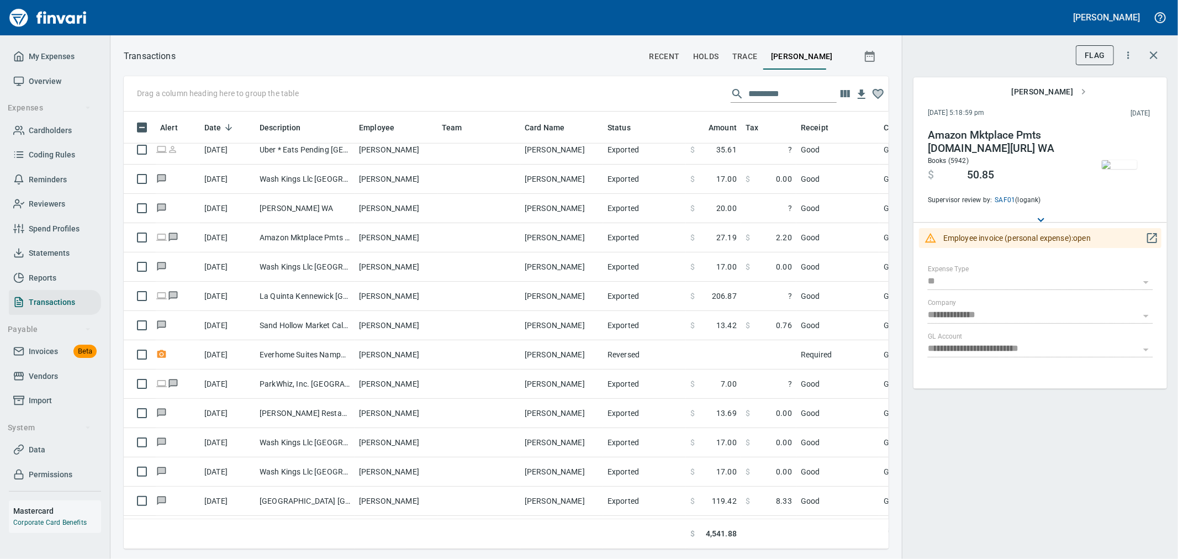
drag, startPoint x: 1151, startPoint y: 56, endPoint x: 1068, endPoint y: 98, distance: 92.9
click at [1151, 56] on icon "button" at bounding box center [1153, 55] width 13 height 13
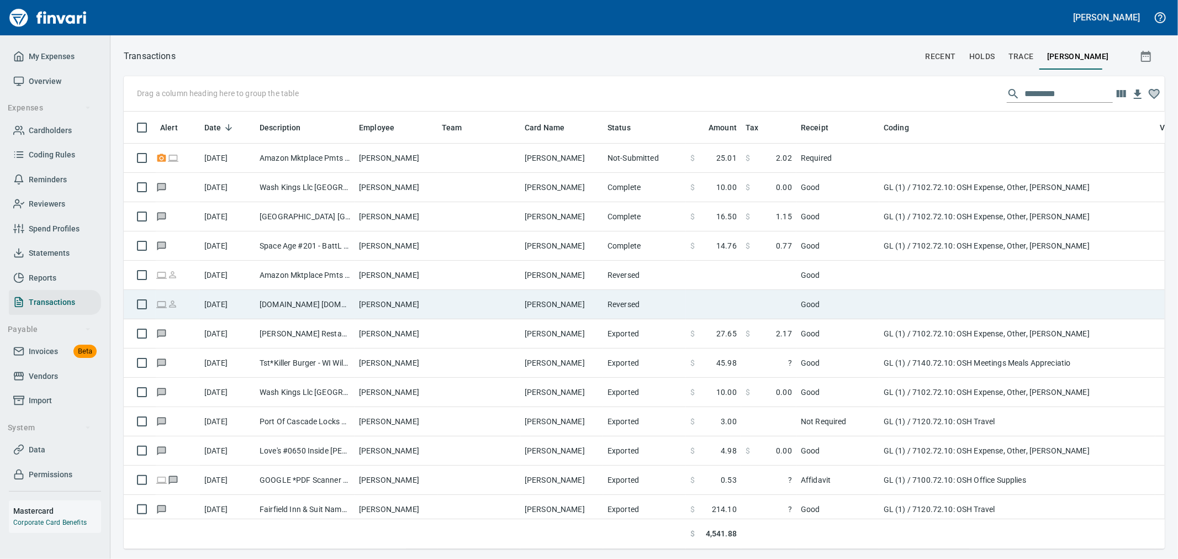
click at [289, 299] on td "[DOMAIN_NAME] [DOMAIN_NAME][URL] WA" at bounding box center [304, 304] width 99 height 29
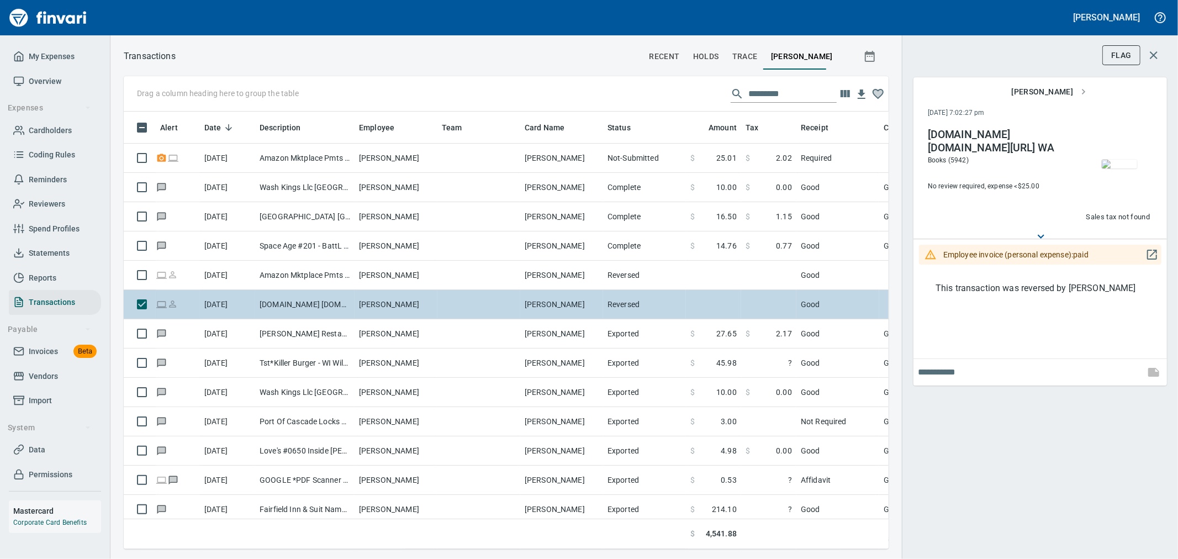
scroll to position [419, 747]
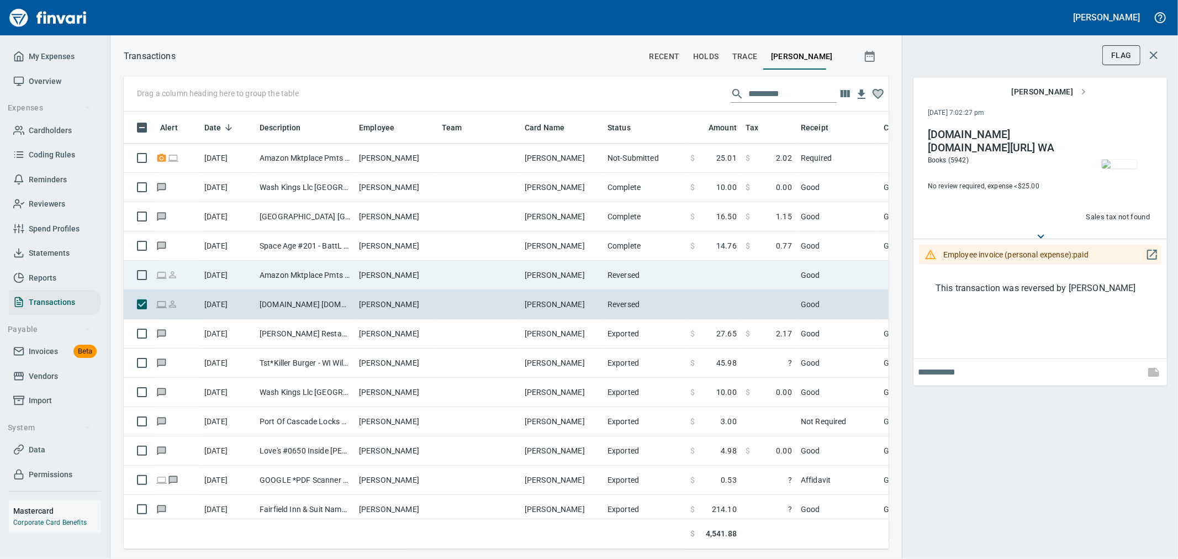
click at [301, 272] on td "Amazon Mktplace Pmts [DOMAIN_NAME][URL] WA" at bounding box center [304, 275] width 99 height 29
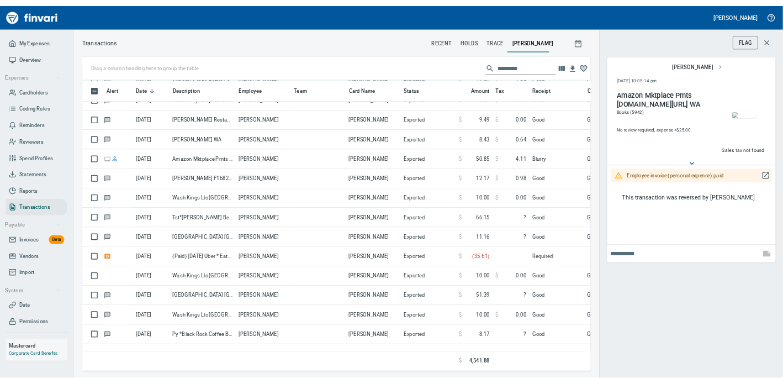
scroll to position [491, 0]
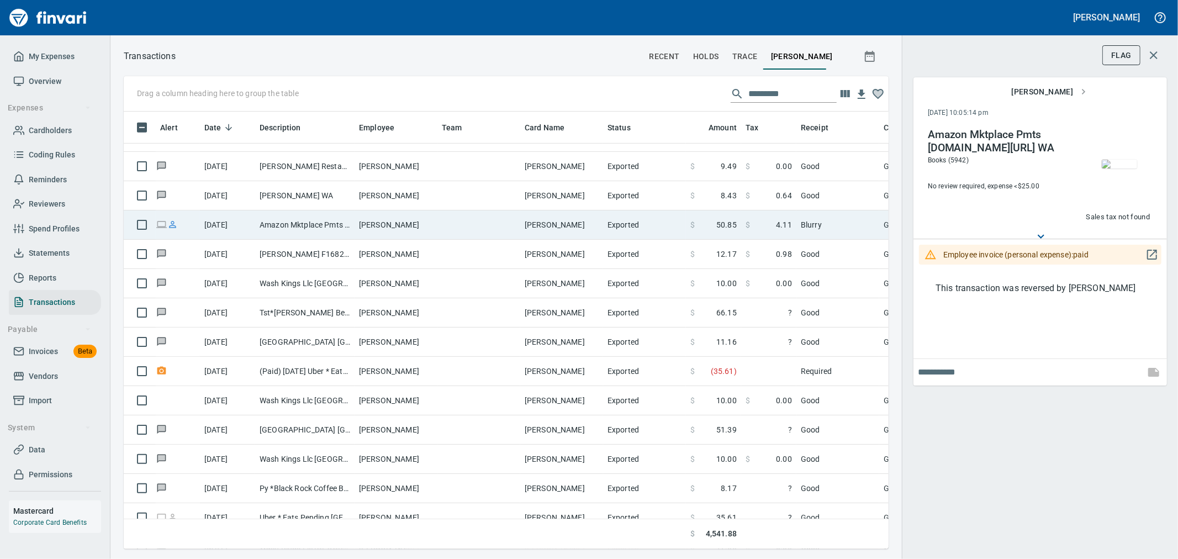
click at [314, 230] on td "Amazon Mktplace Pmts [DOMAIN_NAME][URL] WA" at bounding box center [304, 224] width 99 height 29
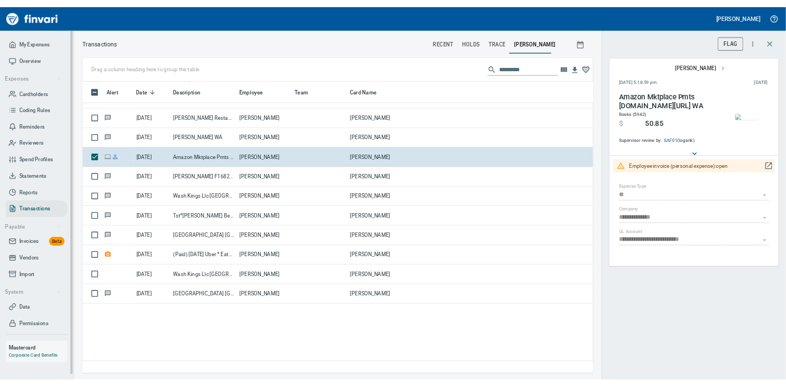
scroll to position [247, 354]
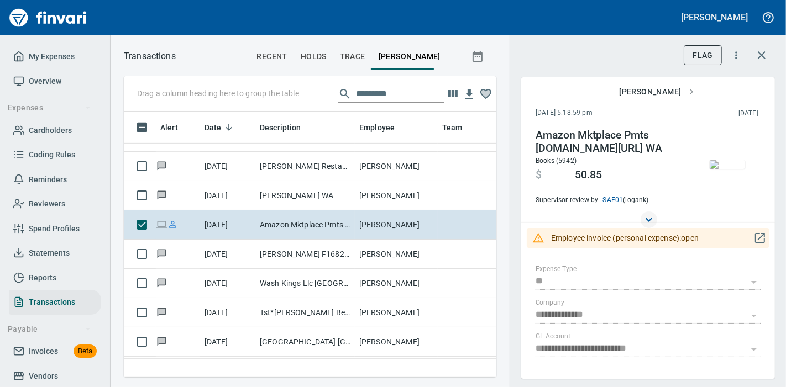
click at [645, 218] on icon at bounding box center [648, 219] width 13 height 13
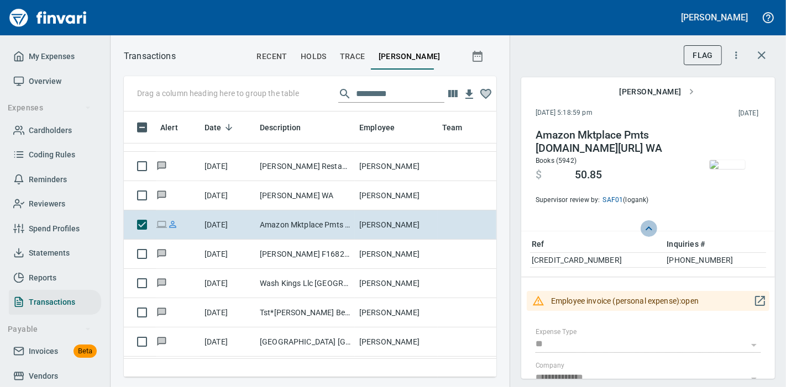
click at [644, 224] on icon at bounding box center [648, 228] width 13 height 13
